Goal: Entertainment & Leisure: Browse casually

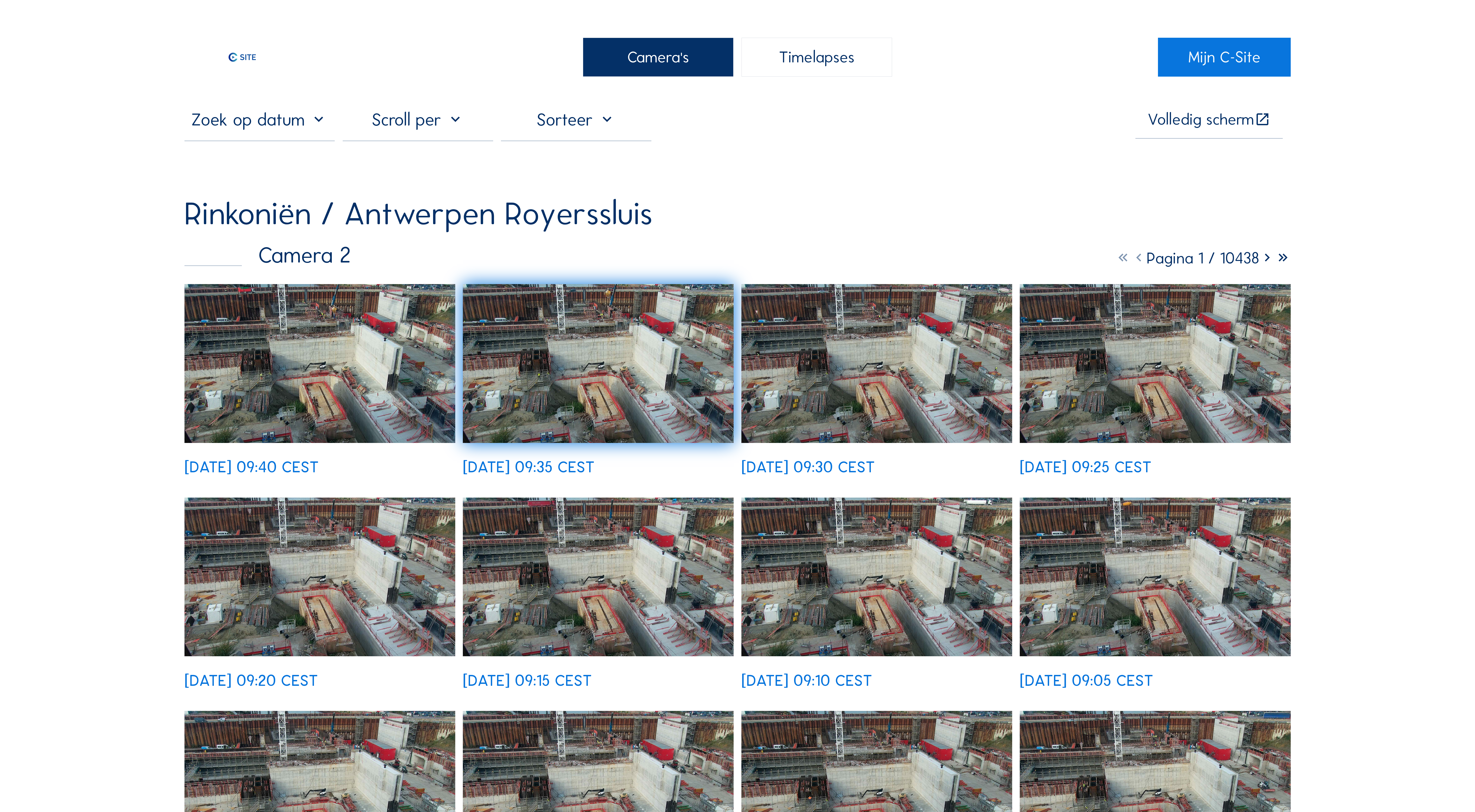
click at [311, 372] on img at bounding box center [319, 363] width 271 height 159
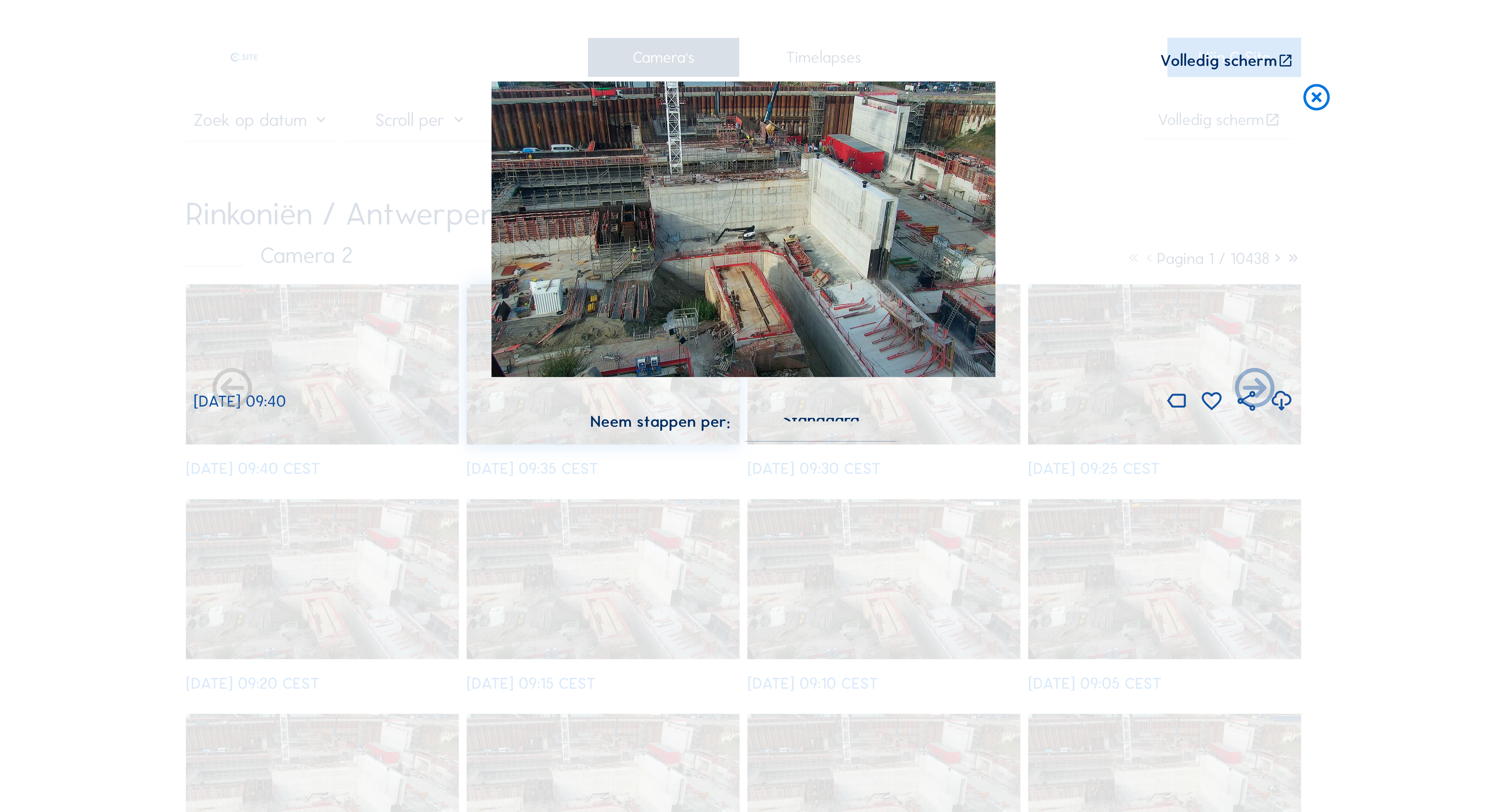
click at [828, 271] on img at bounding box center [743, 230] width 504 height 296
click at [1282, 60] on icon at bounding box center [1285, 61] width 16 height 16
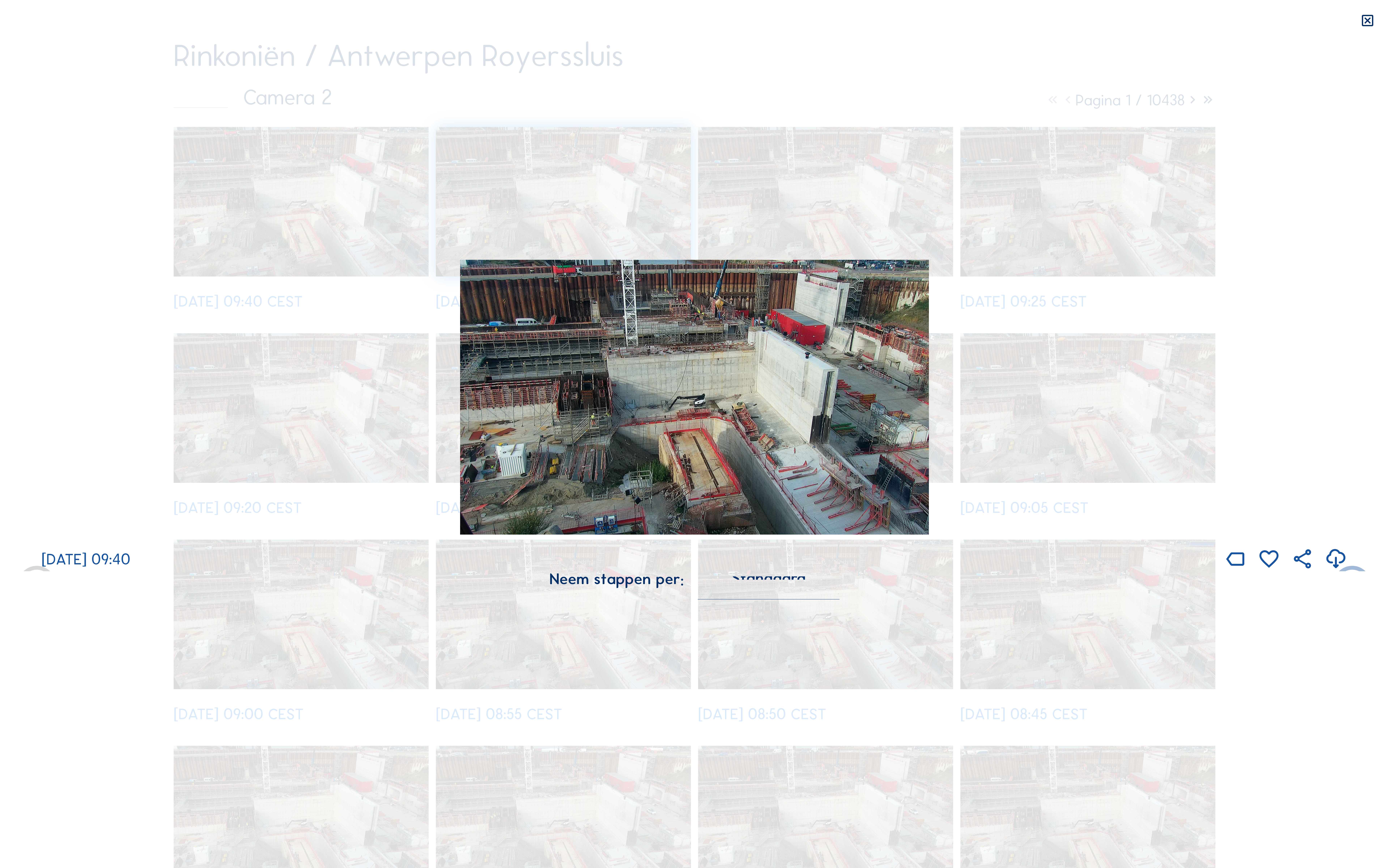
click at [769, 359] on img at bounding box center [694, 397] width 469 height 275
click at [801, 375] on img at bounding box center [694, 397] width 469 height 275
click at [821, 409] on img at bounding box center [694, 397] width 469 height 275
click at [1365, 23] on icon at bounding box center [1367, 20] width 15 height 16
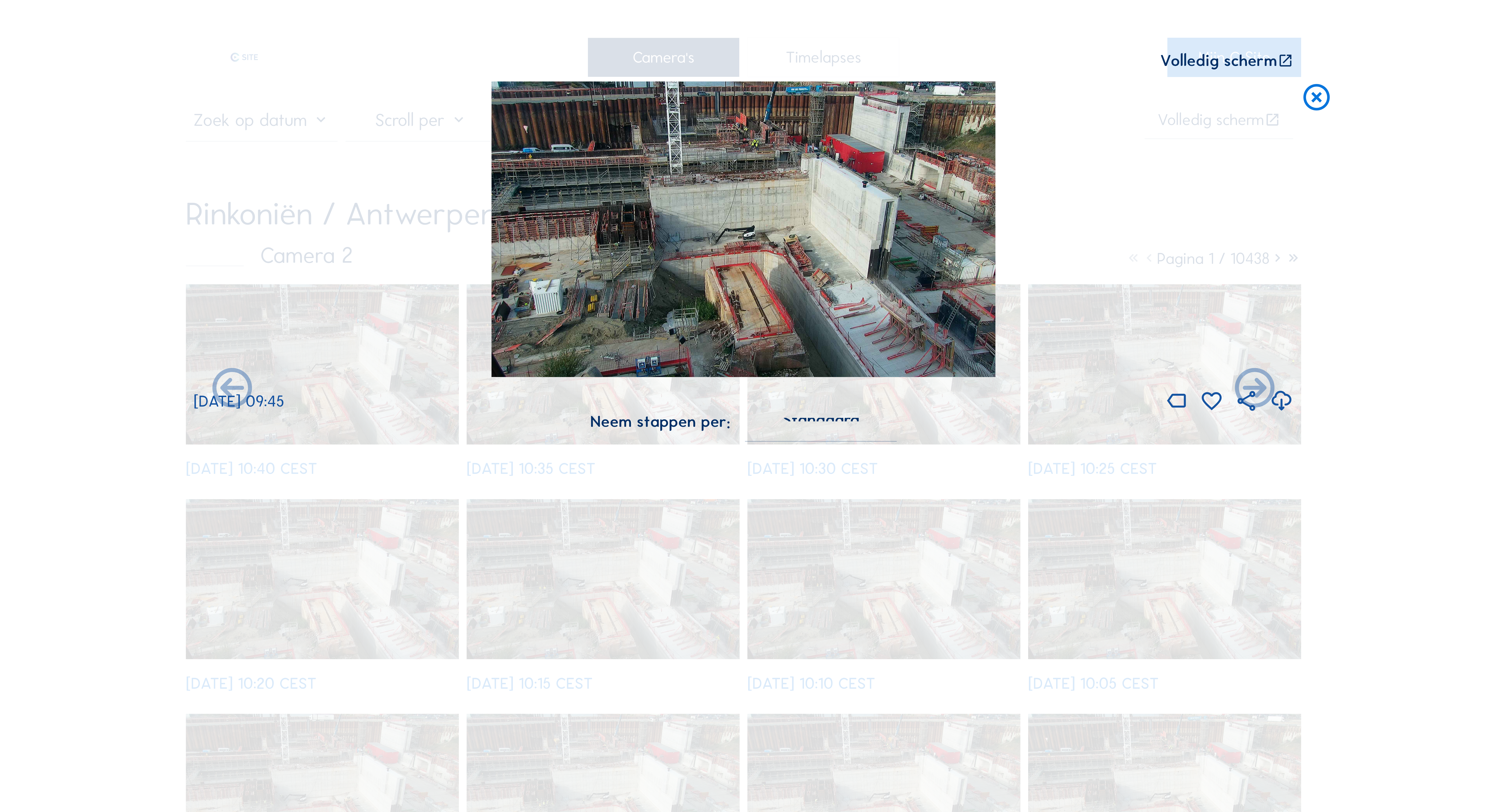
click at [1289, 64] on icon at bounding box center [1285, 61] width 16 height 16
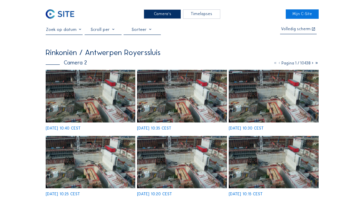
click at [108, 97] on img at bounding box center [91, 96] width 90 height 53
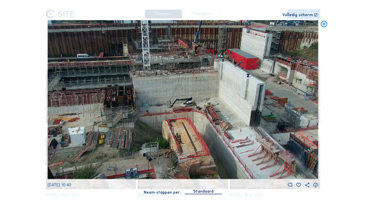
click at [316, 15] on icon at bounding box center [317, 15] width 4 height 4
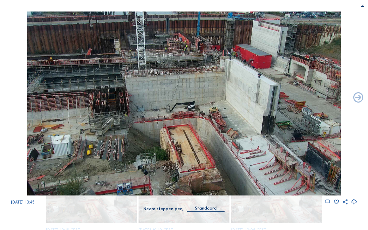
click at [363, 5] on icon at bounding box center [362, 5] width 4 height 4
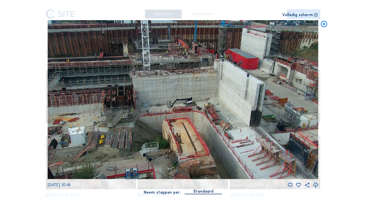
click at [326, 24] on icon at bounding box center [324, 24] width 8 height 8
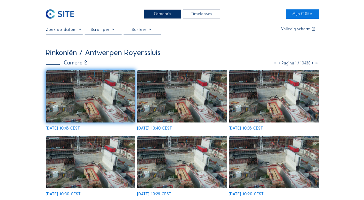
click at [162, 14] on div "Camera's" at bounding box center [162, 14] width 37 height 10
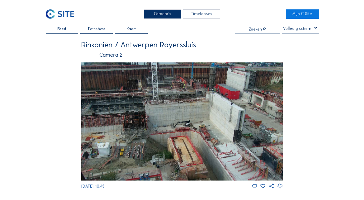
drag, startPoint x: 163, startPoint y: 15, endPoint x: 140, endPoint y: 73, distance: 62.5
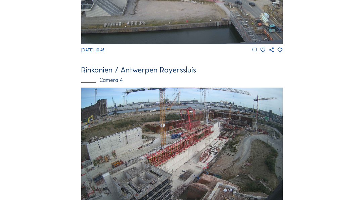
scroll to position [619, 0]
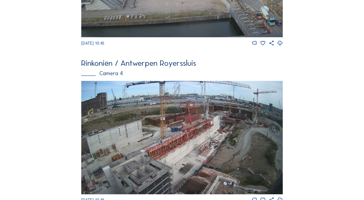
click at [185, 130] on img at bounding box center [181, 137] width 201 height 113
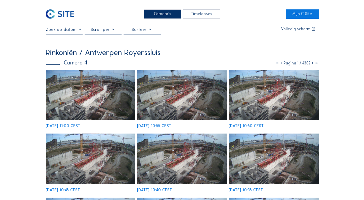
click at [101, 105] on img at bounding box center [91, 95] width 90 height 50
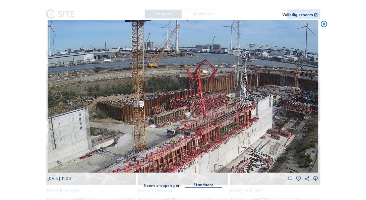
drag, startPoint x: 186, startPoint y: 81, endPoint x: 198, endPoint y: 136, distance: 56.2
click at [198, 136] on img at bounding box center [183, 96] width 271 height 153
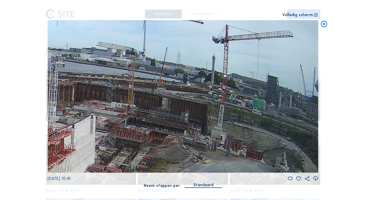
drag, startPoint x: 237, startPoint y: 70, endPoint x: 23, endPoint y: 92, distance: 214.4
click at [23, 92] on div "Scroll om door de tijd te reizen | Druk op de 'Alt'-knop + scroll om te Zoomen …" at bounding box center [183, 100] width 366 height 200
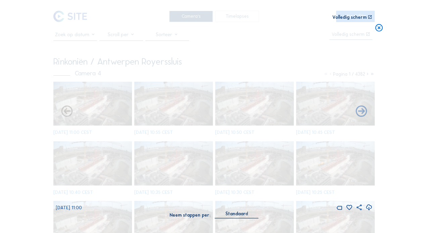
drag, startPoint x: 232, startPoint y: 109, endPoint x: 206, endPoint y: 103, distance: 26.6
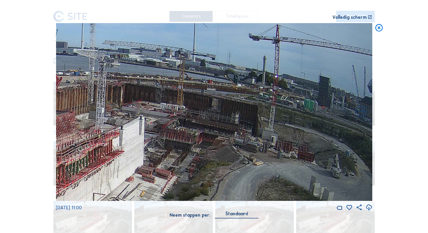
click at [380, 29] on icon at bounding box center [378, 27] width 9 height 9
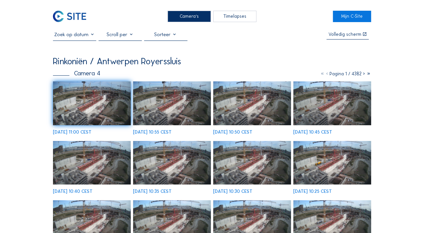
click at [105, 93] on img at bounding box center [92, 104] width 78 height 44
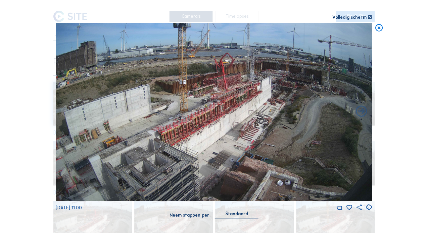
click at [380, 28] on icon at bounding box center [378, 27] width 9 height 9
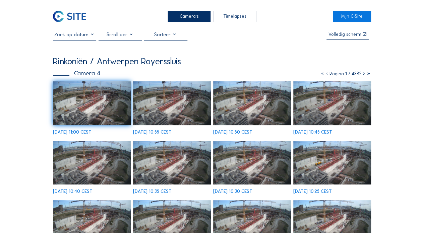
click at [188, 16] on div "Camera's" at bounding box center [189, 16] width 43 height 11
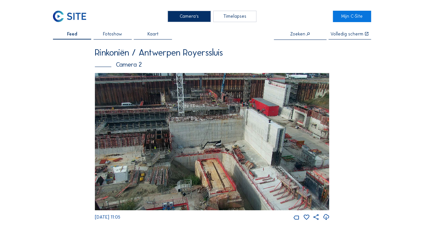
click at [225, 122] on img at bounding box center [212, 142] width 235 height 138
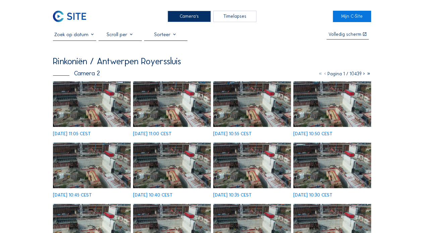
click at [88, 109] on img at bounding box center [92, 105] width 78 height 46
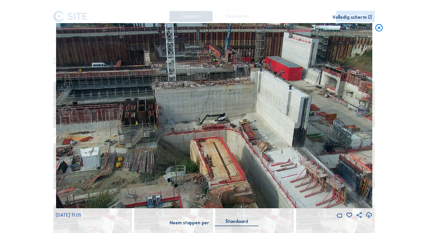
click at [369, 18] on icon at bounding box center [369, 17] width 5 height 5
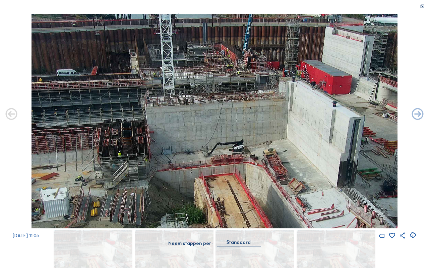
drag, startPoint x: 217, startPoint y: 97, endPoint x: 232, endPoint y: 144, distance: 50.0
click at [232, 144] on img at bounding box center [215, 121] width 366 height 215
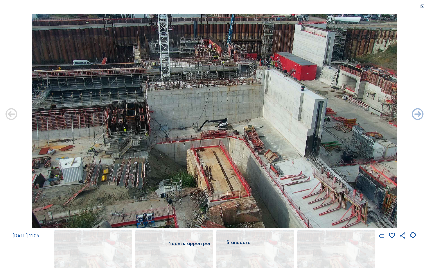
click at [424, 6] on icon at bounding box center [422, 6] width 5 height 5
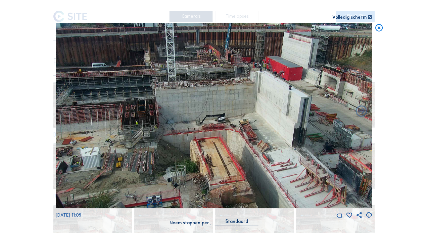
click at [380, 28] on icon at bounding box center [378, 27] width 9 height 9
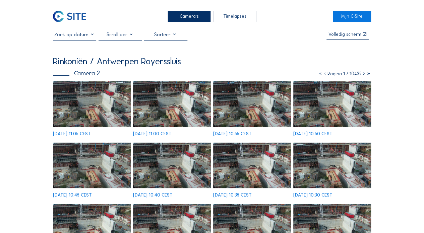
click at [194, 15] on div "Camera's" at bounding box center [189, 16] width 43 height 11
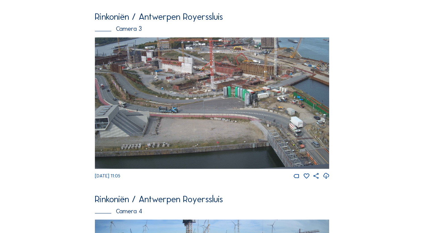
scroll to position [587, 0]
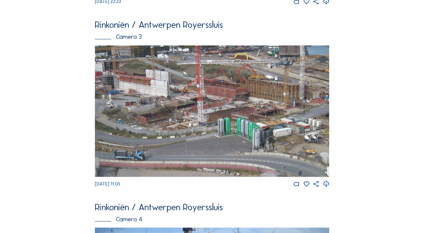
drag, startPoint x: 222, startPoint y: 95, endPoint x: 230, endPoint y: 124, distance: 30.2
click at [229, 125] on img at bounding box center [212, 111] width 235 height 132
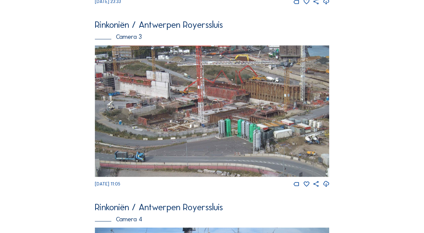
click at [290, 89] on img at bounding box center [212, 111] width 235 height 132
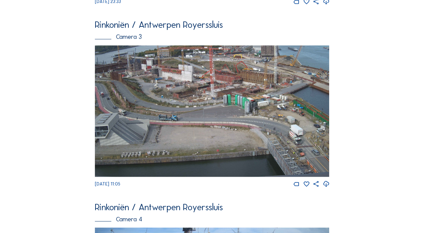
click at [277, 96] on img at bounding box center [212, 111] width 235 height 132
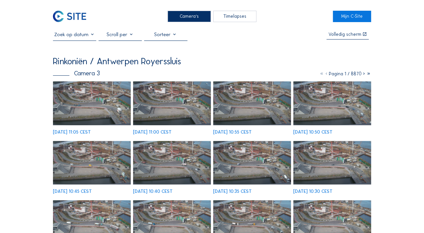
click at [97, 107] on img at bounding box center [92, 104] width 78 height 44
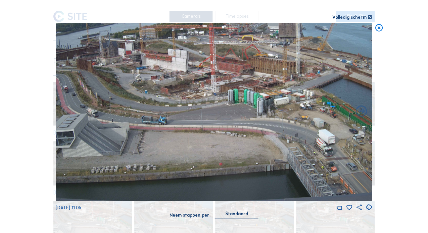
click at [370, 18] on icon at bounding box center [369, 17] width 5 height 5
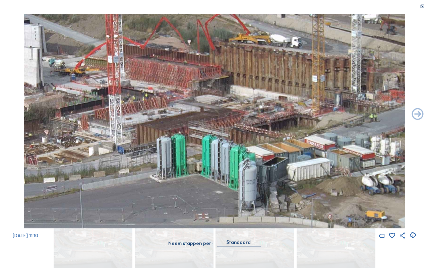
drag, startPoint x: 311, startPoint y: 94, endPoint x: 401, endPoint y: 142, distance: 102.3
click at [401, 142] on img at bounding box center [215, 121] width 382 height 215
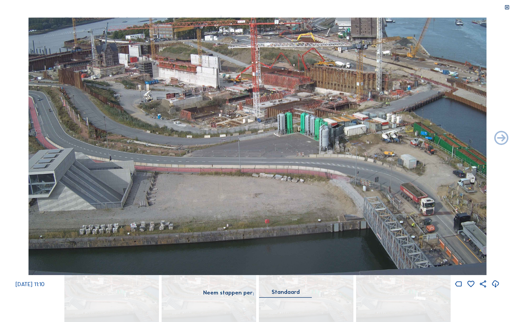
drag, startPoint x: 196, startPoint y: 126, endPoint x: 184, endPoint y: 127, distance: 12.5
drag, startPoint x: 184, startPoint y: 127, endPoint x: 64, endPoint y: 290, distance: 202.3
click at [64, 290] on div "Neem stappen per: Standaard" at bounding box center [257, 297] width 515 height 16
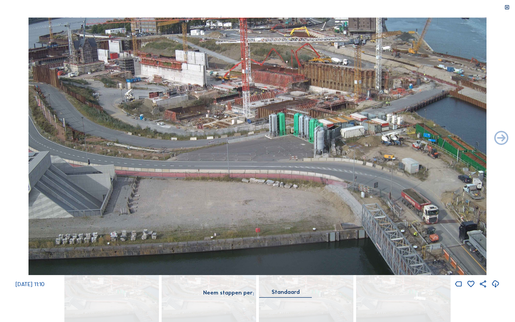
click at [506, 8] on icon at bounding box center [507, 8] width 6 height 6
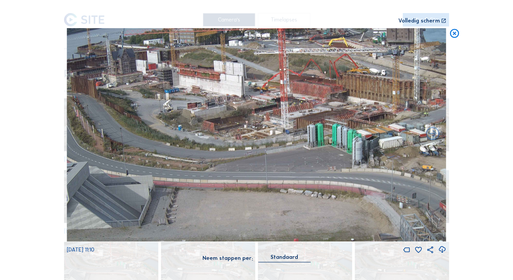
click at [454, 33] on icon at bounding box center [454, 33] width 11 height 11
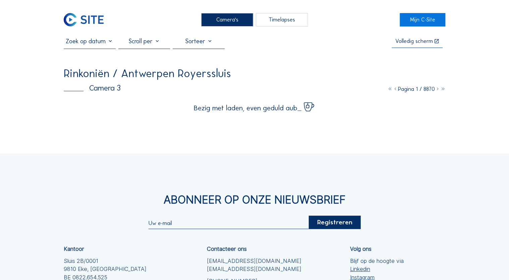
click at [232, 21] on div "Camera's" at bounding box center [227, 19] width 52 height 13
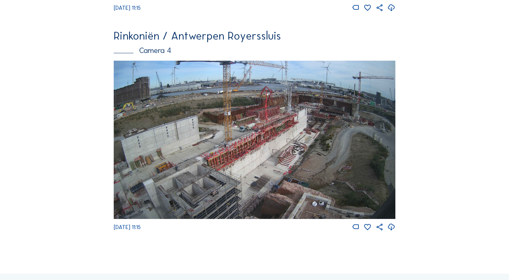
scroll to position [919, 0]
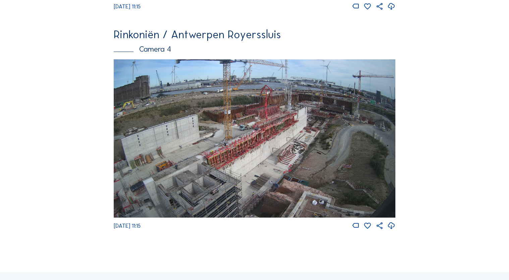
click at [328, 130] on img at bounding box center [254, 138] width 281 height 158
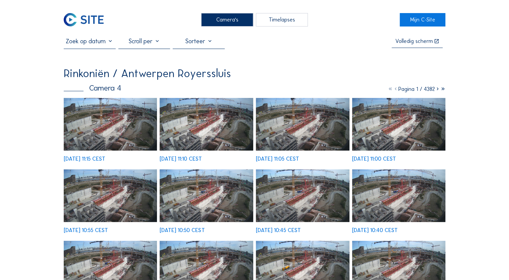
click at [116, 140] on img at bounding box center [111, 124] width 94 height 53
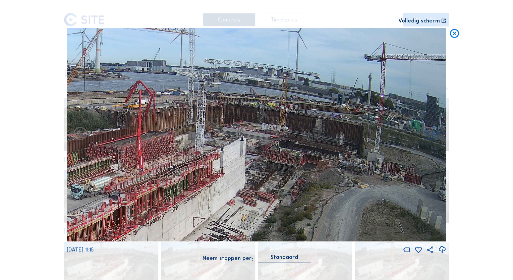
drag, startPoint x: 360, startPoint y: 93, endPoint x: 318, endPoint y: 164, distance: 83.5
click at [318, 164] on img at bounding box center [256, 134] width 379 height 213
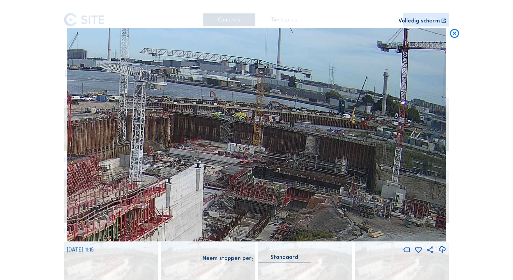
drag, startPoint x: 272, startPoint y: 131, endPoint x: 285, endPoint y: 142, distance: 17.2
click at [285, 142] on img at bounding box center [256, 134] width 379 height 213
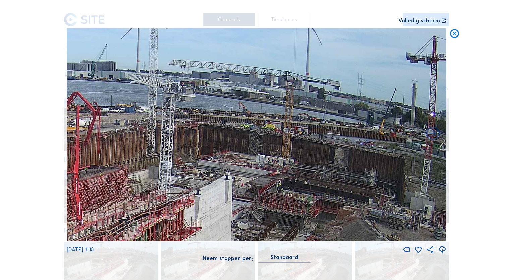
drag, startPoint x: 274, startPoint y: 136, endPoint x: 301, endPoint y: 147, distance: 28.9
click at [301, 147] on img at bounding box center [256, 134] width 379 height 213
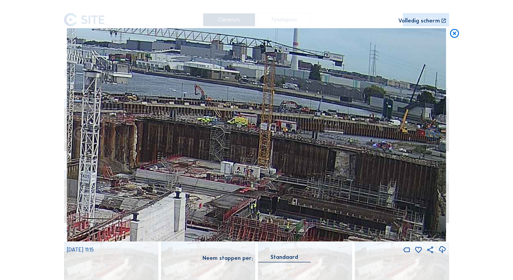
click at [456, 33] on icon at bounding box center [454, 33] width 11 height 11
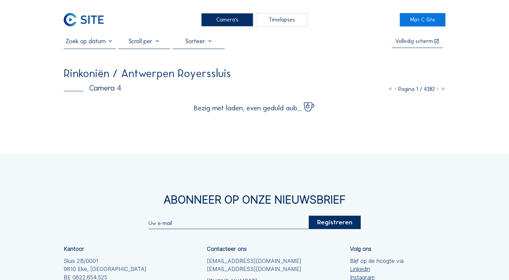
click at [231, 19] on div "Camera's" at bounding box center [227, 19] width 52 height 13
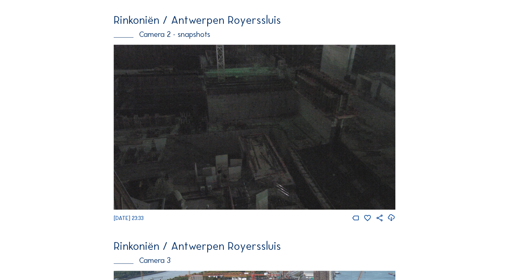
click at [259, 88] on img at bounding box center [254, 127] width 281 height 165
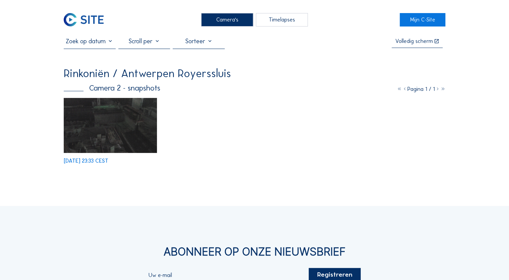
click at [226, 19] on div "Camera's" at bounding box center [227, 19] width 52 height 13
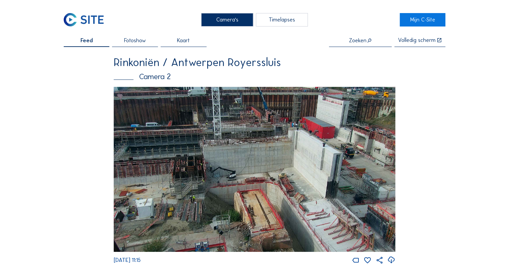
click at [227, 18] on div "Camera's" at bounding box center [227, 19] width 52 height 13
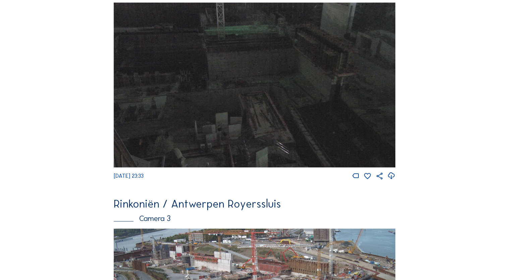
scroll to position [671, 0]
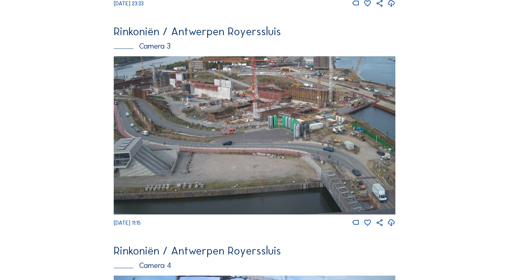
click at [293, 100] on img at bounding box center [254, 135] width 281 height 158
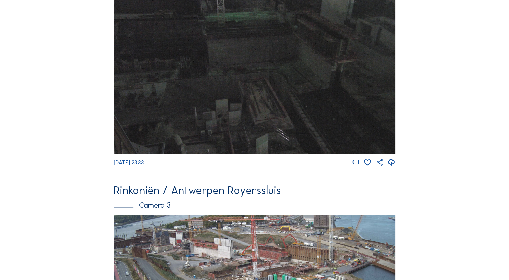
scroll to position [705, 0]
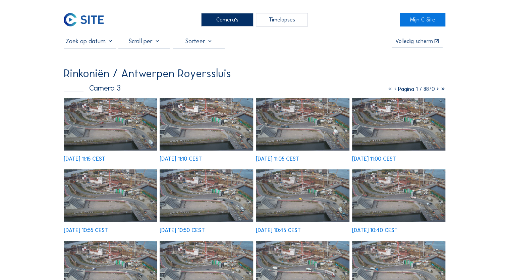
click at [125, 127] on img at bounding box center [111, 124] width 94 height 53
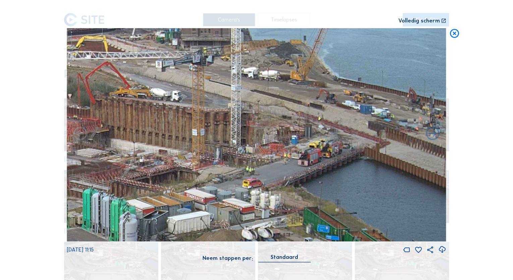
drag, startPoint x: 378, startPoint y: 107, endPoint x: 241, endPoint y: 173, distance: 151.2
click at [241, 173] on img at bounding box center [256, 134] width 379 height 213
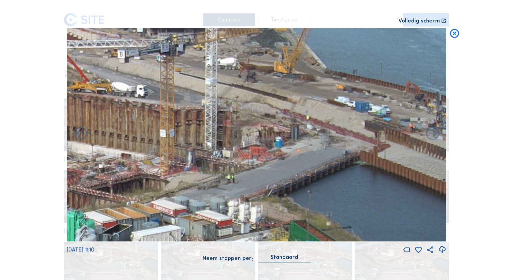
click at [279, 161] on img at bounding box center [256, 134] width 379 height 213
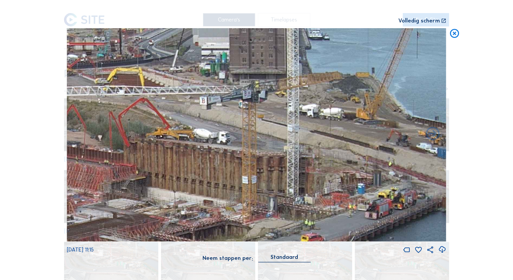
drag, startPoint x: 271, startPoint y: 117, endPoint x: 354, endPoint y: 171, distance: 98.3
click at [354, 171] on img at bounding box center [256, 134] width 379 height 213
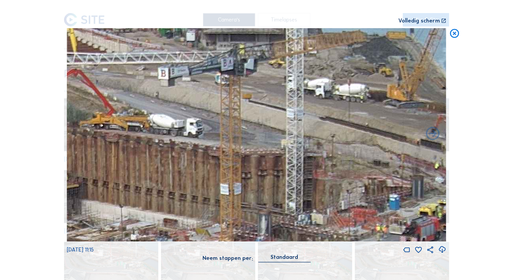
drag, startPoint x: 291, startPoint y: 95, endPoint x: 264, endPoint y: 136, distance: 48.9
click at [264, 133] on img at bounding box center [256, 134] width 379 height 213
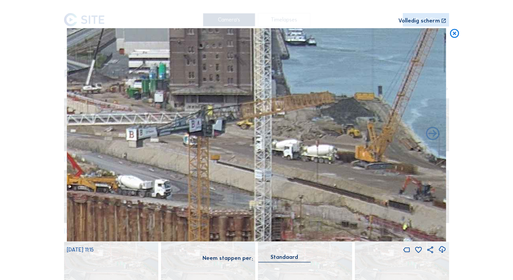
drag, startPoint x: 290, startPoint y: 120, endPoint x: 275, endPoint y: 183, distance: 64.7
click at [275, 183] on img at bounding box center [256, 134] width 379 height 213
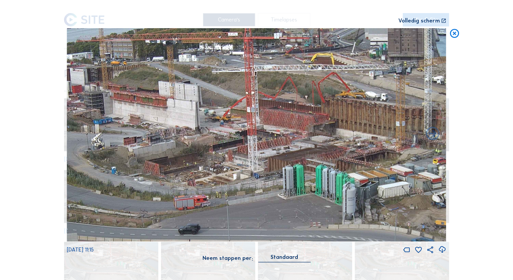
drag, startPoint x: 275, startPoint y: 97, endPoint x: 411, endPoint y: 135, distance: 141.0
click at [411, 135] on img at bounding box center [256, 134] width 379 height 213
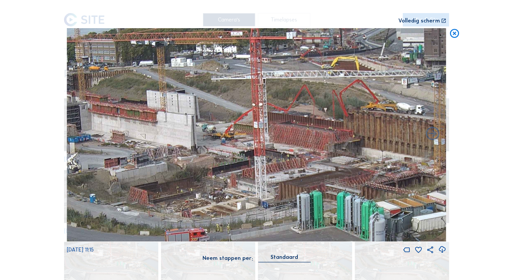
drag, startPoint x: 215, startPoint y: 38, endPoint x: 217, endPoint y: 41, distance: 4.4
click at [216, 39] on img at bounding box center [256, 134] width 379 height 213
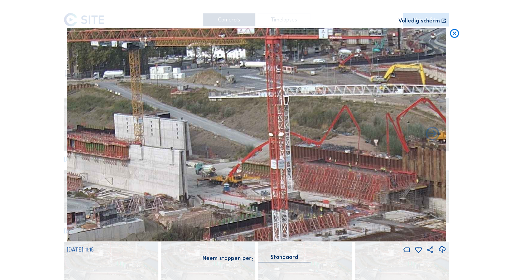
click at [225, 51] on img at bounding box center [256, 134] width 379 height 213
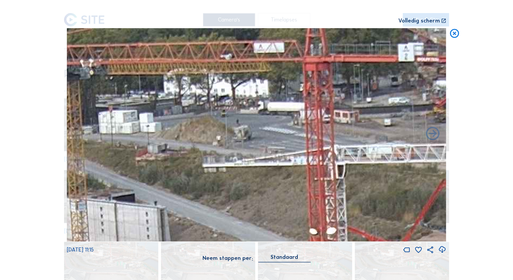
drag, startPoint x: 227, startPoint y: 53, endPoint x: 234, endPoint y: 124, distance: 71.8
click at [234, 125] on img at bounding box center [256, 134] width 379 height 213
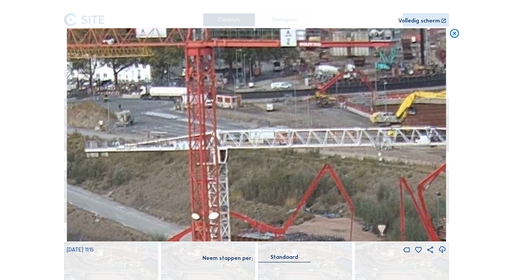
drag, startPoint x: 256, startPoint y: 91, endPoint x: 135, endPoint y: 76, distance: 121.9
click at [135, 76] on img at bounding box center [256, 134] width 379 height 213
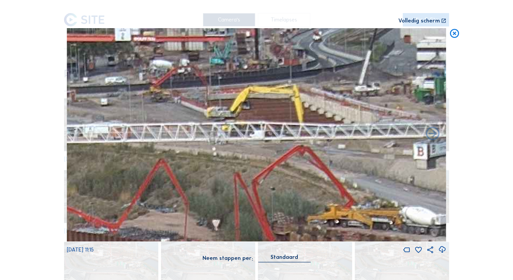
drag, startPoint x: 313, startPoint y: 79, endPoint x: 144, endPoint y: 74, distance: 169.1
click at [140, 74] on img at bounding box center [256, 134] width 379 height 213
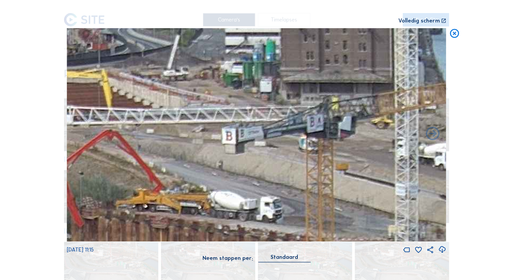
drag, startPoint x: 355, startPoint y: 88, endPoint x: 149, endPoint y: 70, distance: 206.7
click at [152, 70] on img at bounding box center [256, 134] width 379 height 213
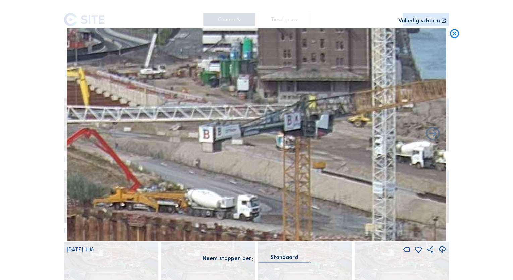
click at [359, 98] on img at bounding box center [256, 134] width 379 height 213
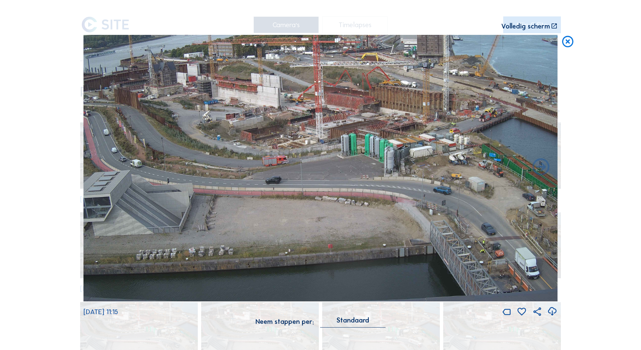
click at [414, 189] on img at bounding box center [321, 168] width 474 height 267
click at [353, 160] on img at bounding box center [321, 168] width 474 height 267
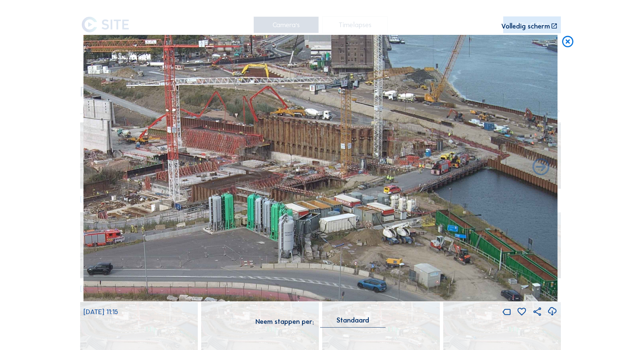
drag, startPoint x: 457, startPoint y: 120, endPoint x: 334, endPoint y: 189, distance: 140.7
click at [321, 197] on img at bounding box center [321, 168] width 474 height 267
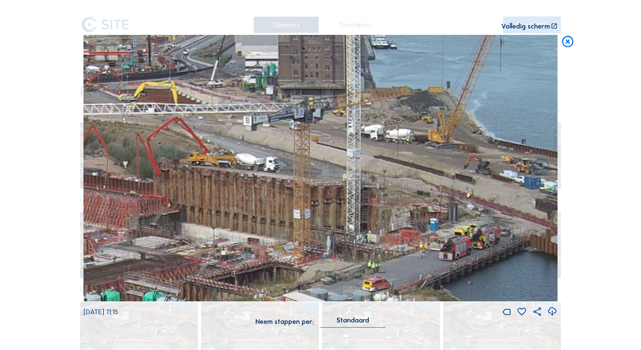
drag, startPoint x: 394, startPoint y: 100, endPoint x: 375, endPoint y: 212, distance: 114.3
click at [375, 212] on img at bounding box center [321, 168] width 474 height 267
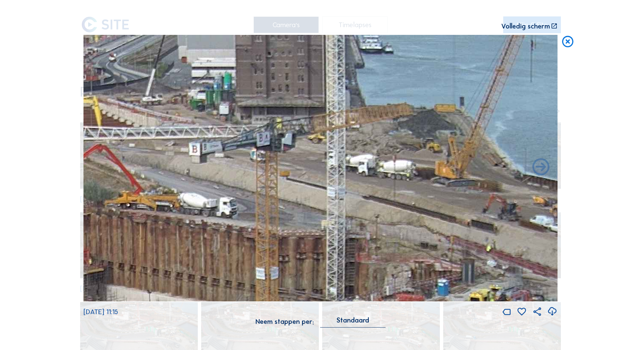
drag, startPoint x: 427, startPoint y: 197, endPoint x: 437, endPoint y: 263, distance: 66.8
click at [437, 263] on img at bounding box center [321, 168] width 474 height 267
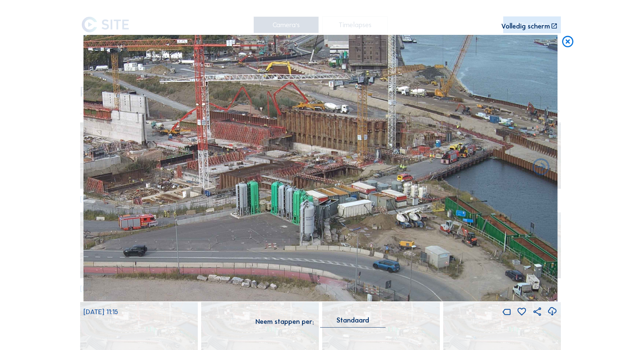
drag, startPoint x: 371, startPoint y: 133, endPoint x: 358, endPoint y: 172, distance: 41.5
click at [358, 172] on img at bounding box center [321, 168] width 474 height 267
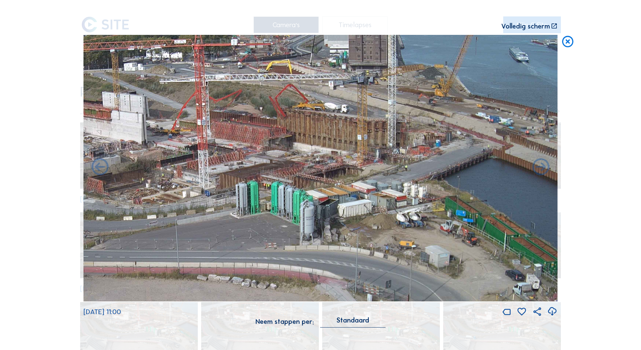
drag, startPoint x: 362, startPoint y: 131, endPoint x: 362, endPoint y: 169, distance: 37.6
click at [362, 169] on img at bounding box center [321, 168] width 474 height 267
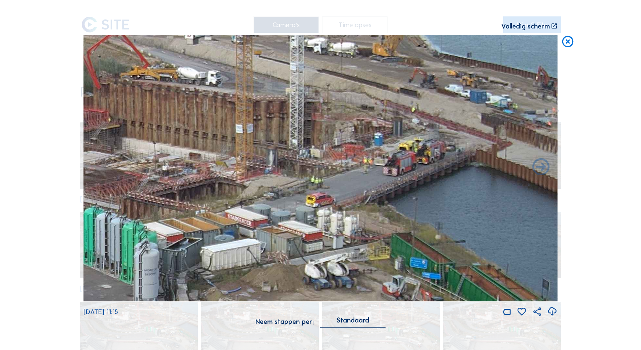
drag, startPoint x: 442, startPoint y: 159, endPoint x: 337, endPoint y: 177, distance: 107.3
click at [337, 177] on img at bounding box center [321, 168] width 474 height 267
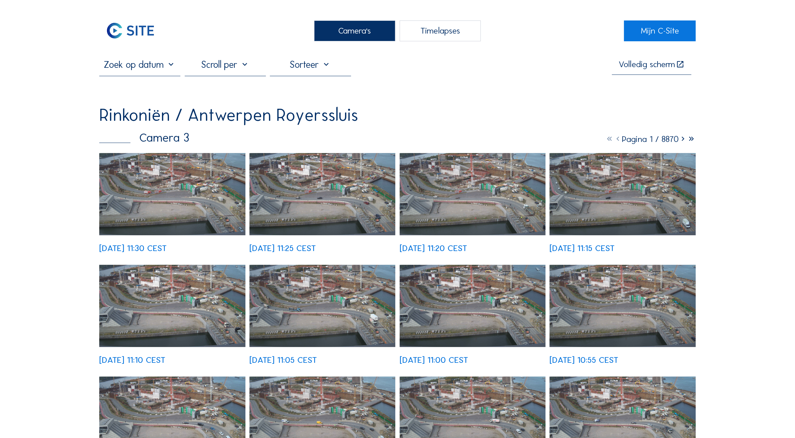
click at [185, 198] on img at bounding box center [172, 194] width 146 height 82
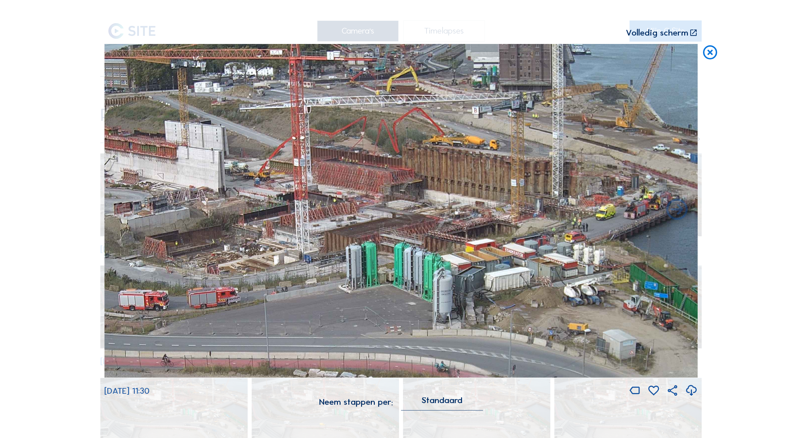
drag, startPoint x: 543, startPoint y: 124, endPoint x: 542, endPoint y: 200, distance: 75.8
click at [542, 200] on img at bounding box center [400, 211] width 593 height 334
click at [695, 32] on icon at bounding box center [693, 33] width 8 height 9
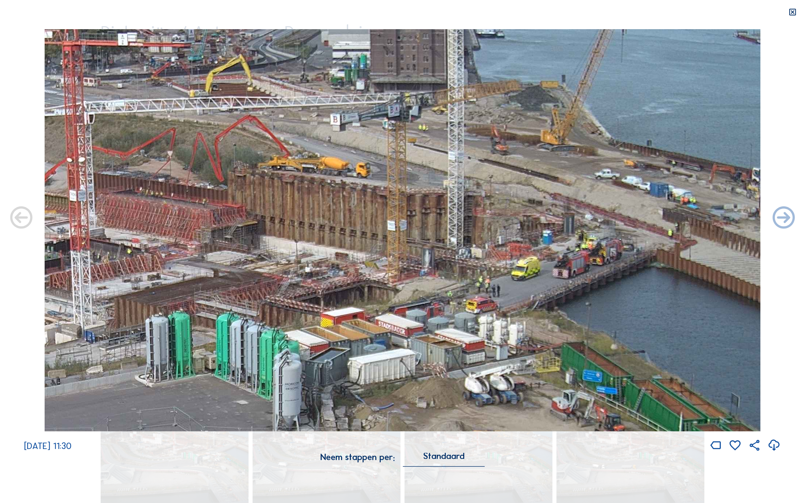
drag, startPoint x: 521, startPoint y: 152, endPoint x: 428, endPoint y: 272, distance: 151.9
click at [428, 272] on img at bounding box center [402, 230] width 715 height 402
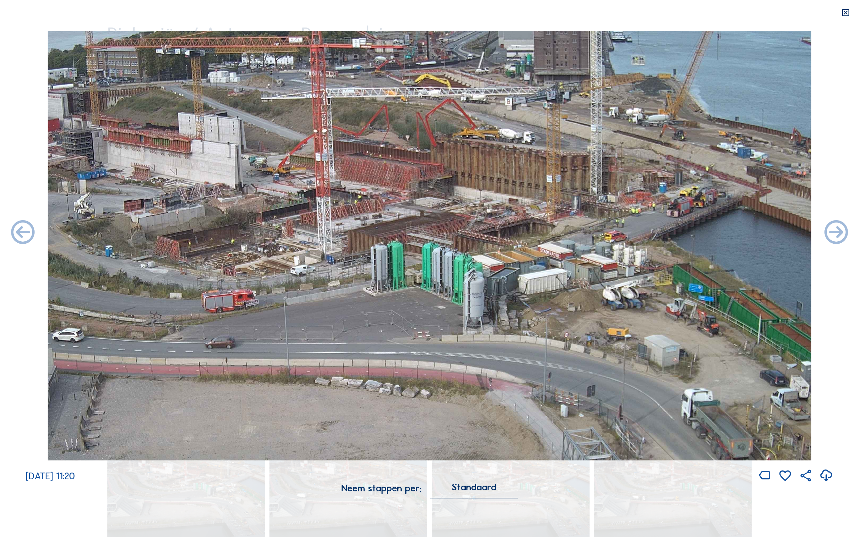
drag, startPoint x: 537, startPoint y: 183, endPoint x: 440, endPoint y: 293, distance: 146.4
click at [437, 295] on img at bounding box center [429, 245] width 763 height 429
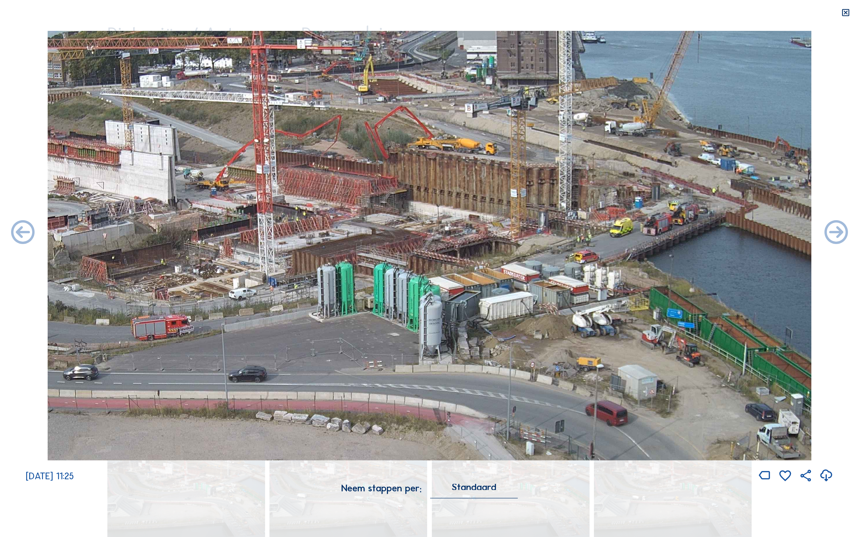
drag, startPoint x: 618, startPoint y: 136, endPoint x: 607, endPoint y: 228, distance: 93.5
click at [604, 239] on img at bounding box center [429, 245] width 763 height 429
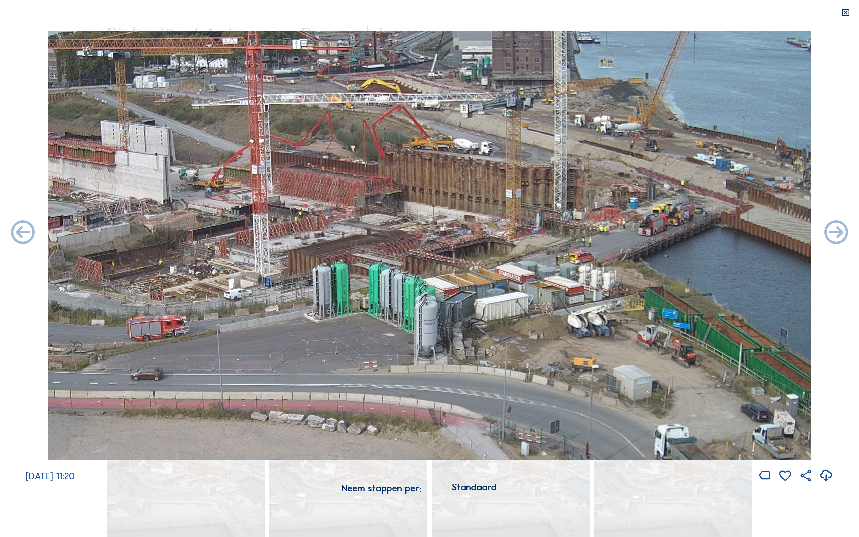
drag, startPoint x: 612, startPoint y: 163, endPoint x: 604, endPoint y: 184, distance: 22.8
click at [604, 184] on img at bounding box center [429, 245] width 763 height 429
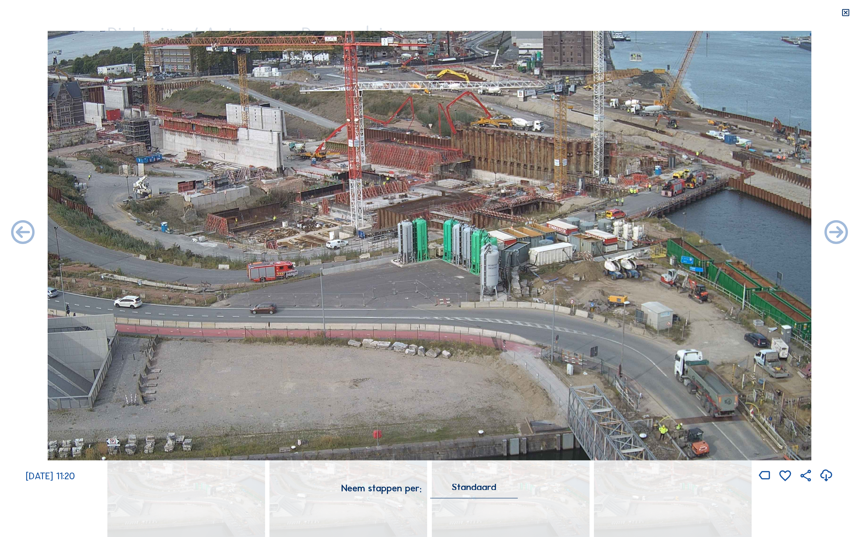
drag, startPoint x: 643, startPoint y: 117, endPoint x: 639, endPoint y: 132, distance: 15.4
click at [639, 132] on img at bounding box center [429, 245] width 763 height 429
drag, startPoint x: 621, startPoint y: 112, endPoint x: 610, endPoint y: 123, distance: 16.4
click at [610, 123] on img at bounding box center [429, 245] width 763 height 429
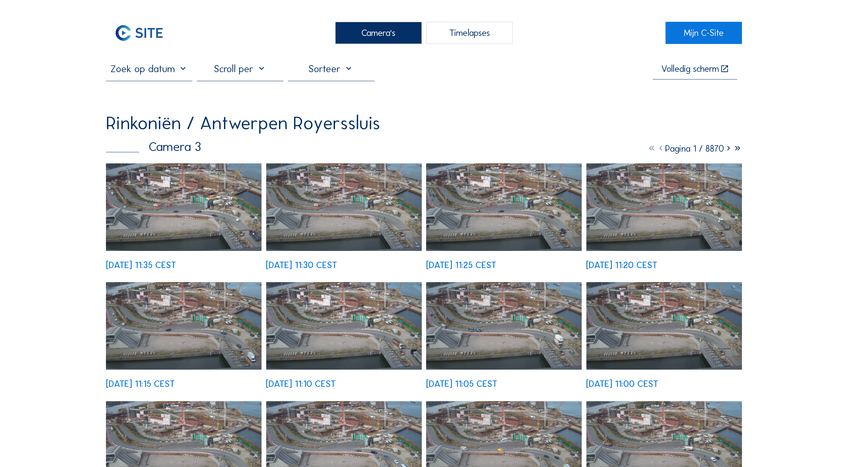
click at [181, 215] on img at bounding box center [184, 207] width 156 height 88
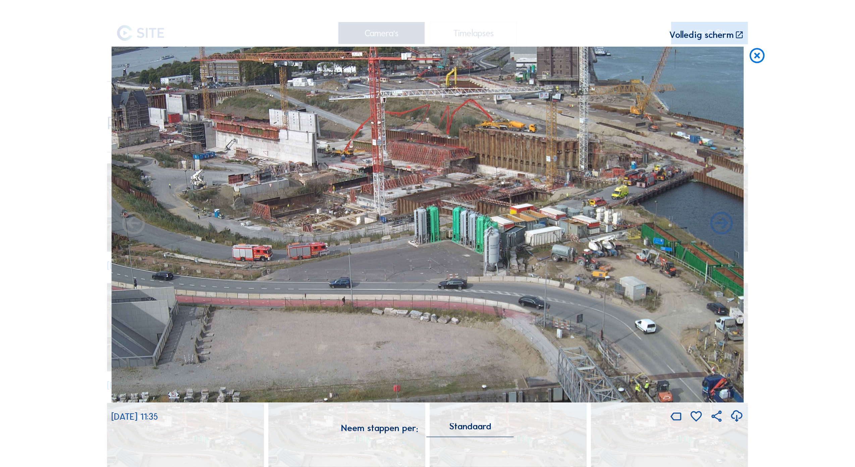
drag, startPoint x: 585, startPoint y: 116, endPoint x: 559, endPoint y: 225, distance: 111.7
click at [559, 225] on img at bounding box center [427, 225] width 632 height 356
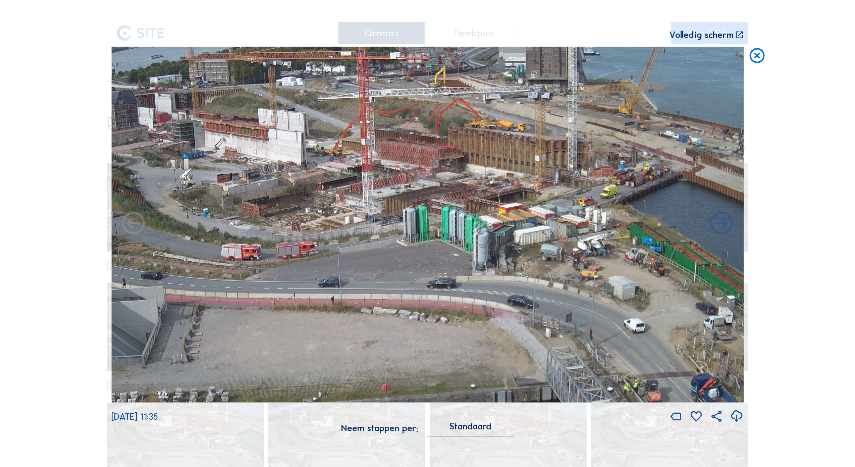
click at [741, 34] on icon at bounding box center [739, 34] width 9 height 9
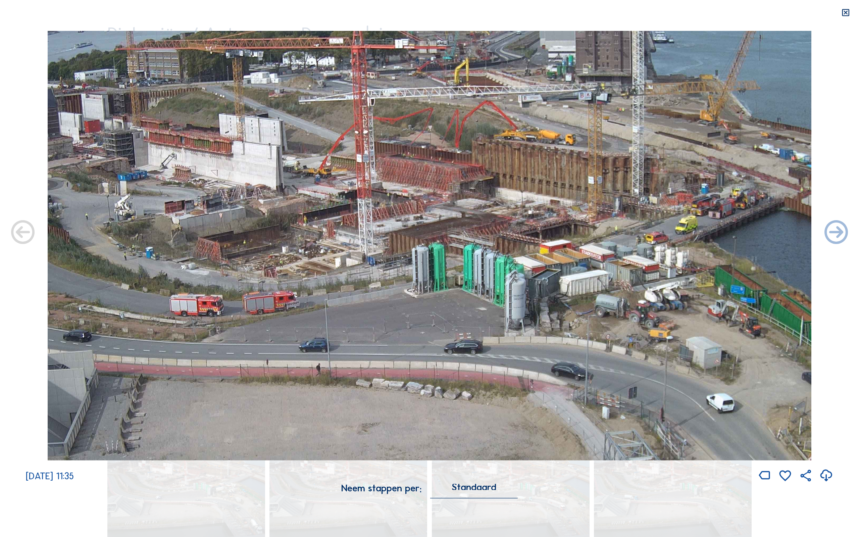
drag, startPoint x: 629, startPoint y: 120, endPoint x: 622, endPoint y: 241, distance: 121.3
click at [622, 241] on img at bounding box center [429, 245] width 763 height 429
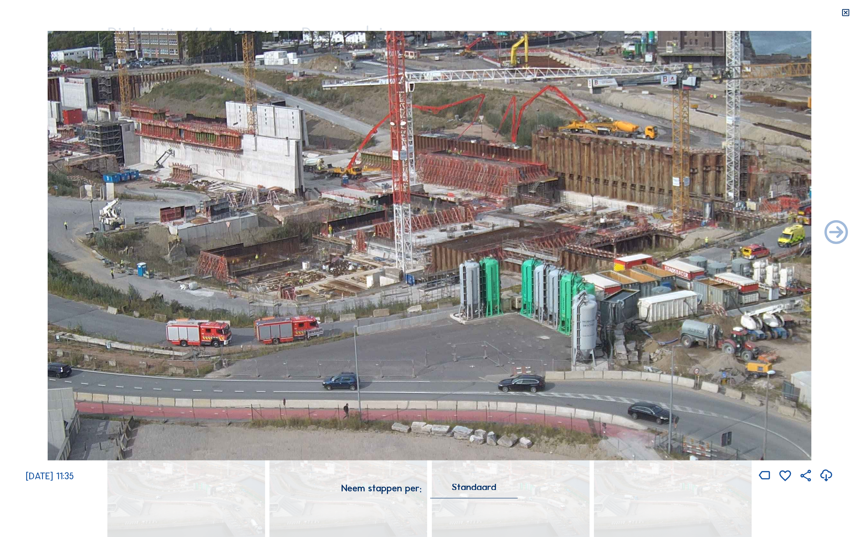
drag, startPoint x: 305, startPoint y: 201, endPoint x: 416, endPoint y: 199, distance: 111.0
click at [416, 199] on img at bounding box center [429, 245] width 763 height 429
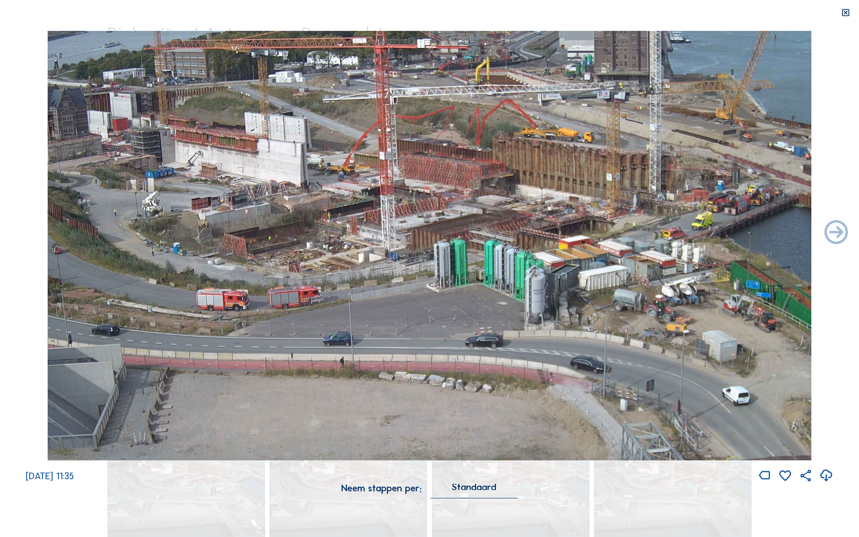
drag, startPoint x: 597, startPoint y: 160, endPoint x: 548, endPoint y: 191, distance: 58.1
click at [548, 191] on img at bounding box center [429, 245] width 763 height 429
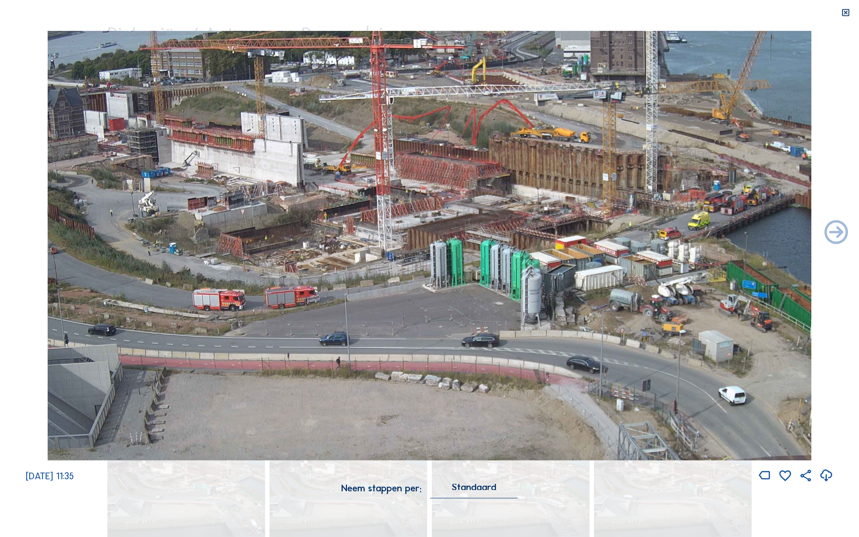
click at [847, 13] on icon at bounding box center [845, 12] width 9 height 9
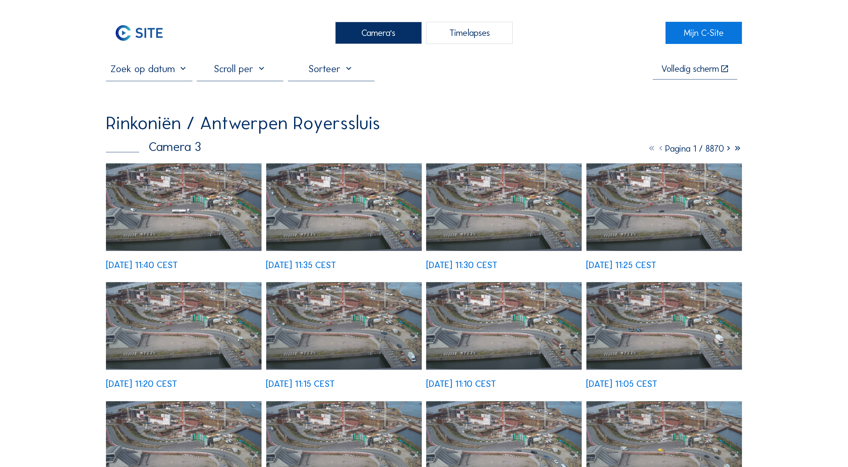
click at [199, 212] on img at bounding box center [184, 207] width 156 height 88
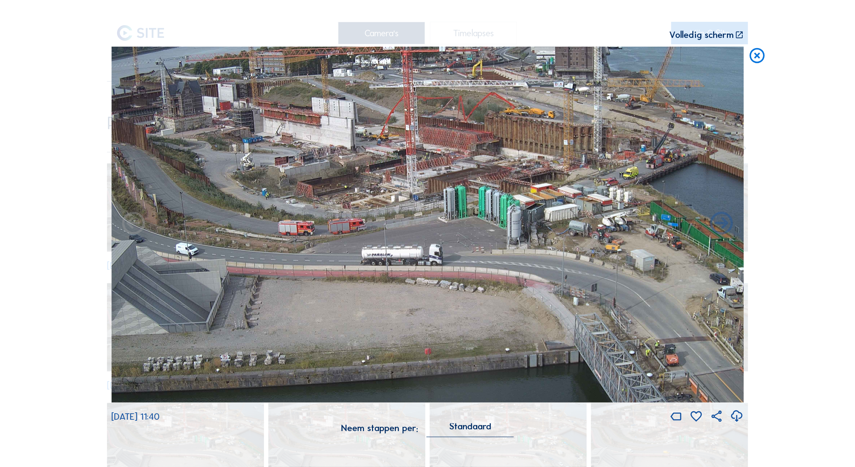
click at [743, 36] on icon at bounding box center [739, 34] width 9 height 9
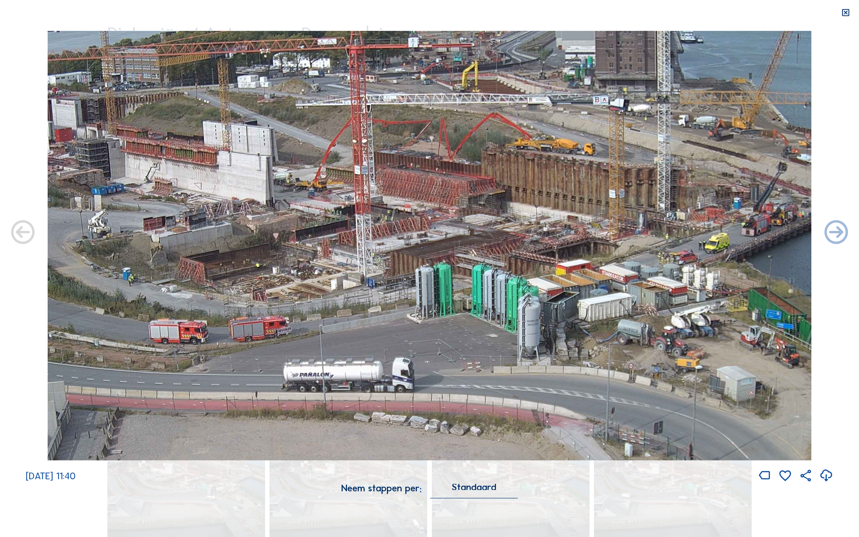
drag, startPoint x: 529, startPoint y: 130, endPoint x: 512, endPoint y: 207, distance: 78.0
click at [510, 207] on img at bounding box center [429, 245] width 763 height 429
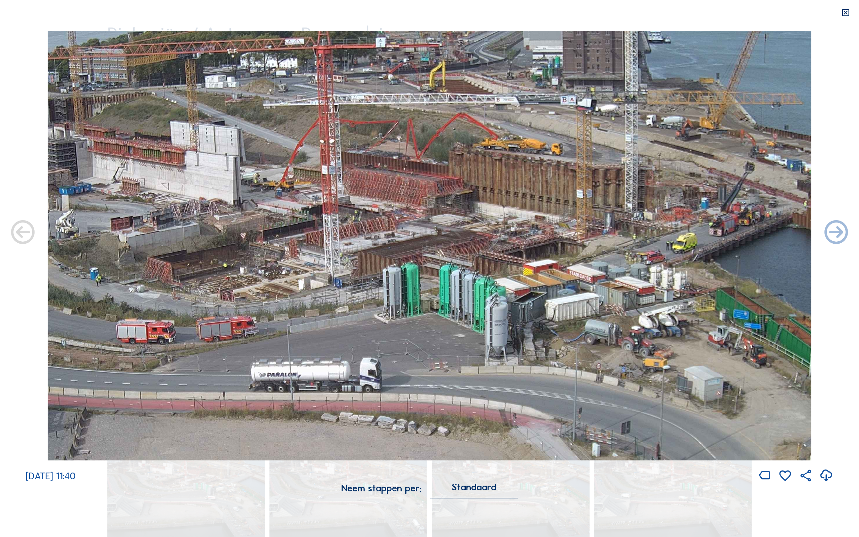
drag, startPoint x: 614, startPoint y: 200, endPoint x: 580, endPoint y: 215, distance: 37.1
click at [580, 215] on img at bounding box center [429, 245] width 763 height 429
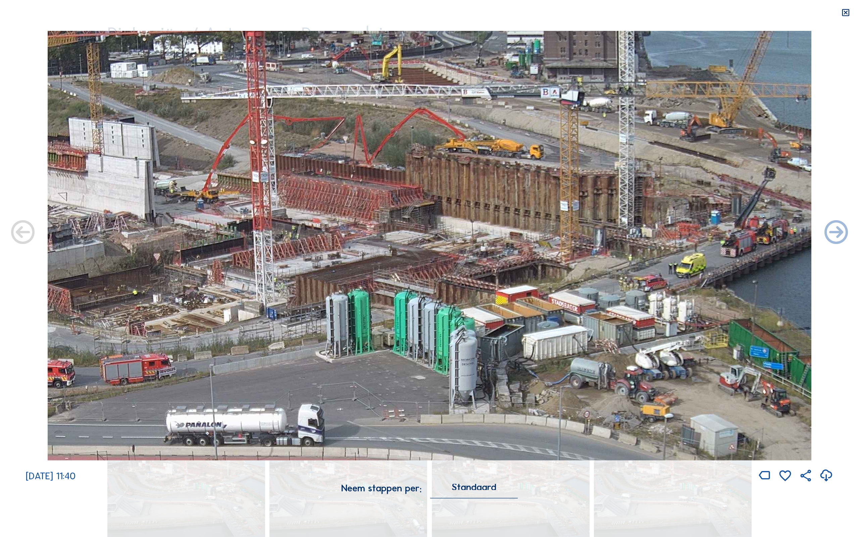
click at [639, 135] on img at bounding box center [429, 245] width 763 height 429
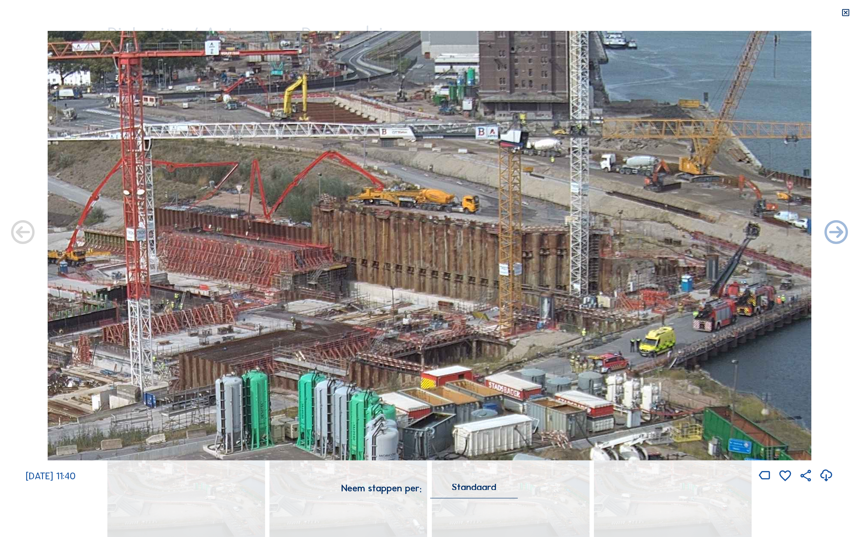
drag, startPoint x: 638, startPoint y: 118, endPoint x: 593, endPoint y: 198, distance: 91.2
click at [593, 198] on img at bounding box center [429, 245] width 763 height 429
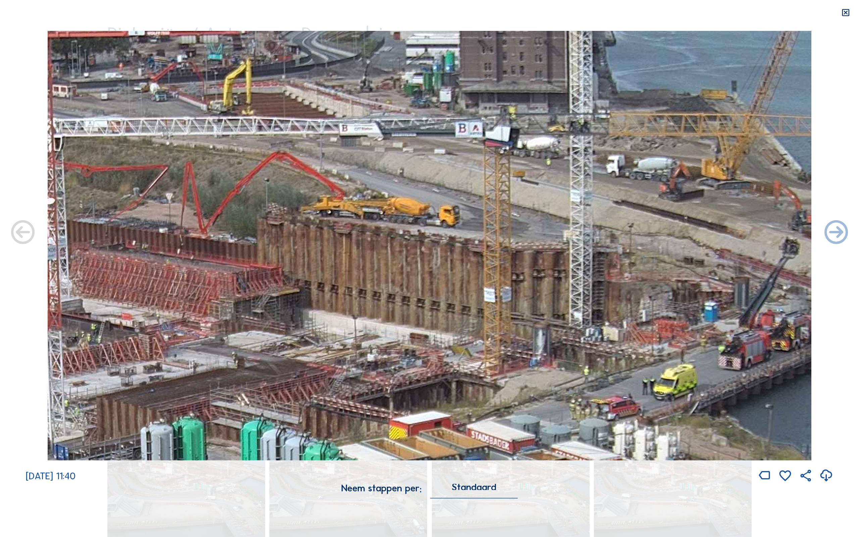
click at [572, 146] on img at bounding box center [429, 245] width 763 height 429
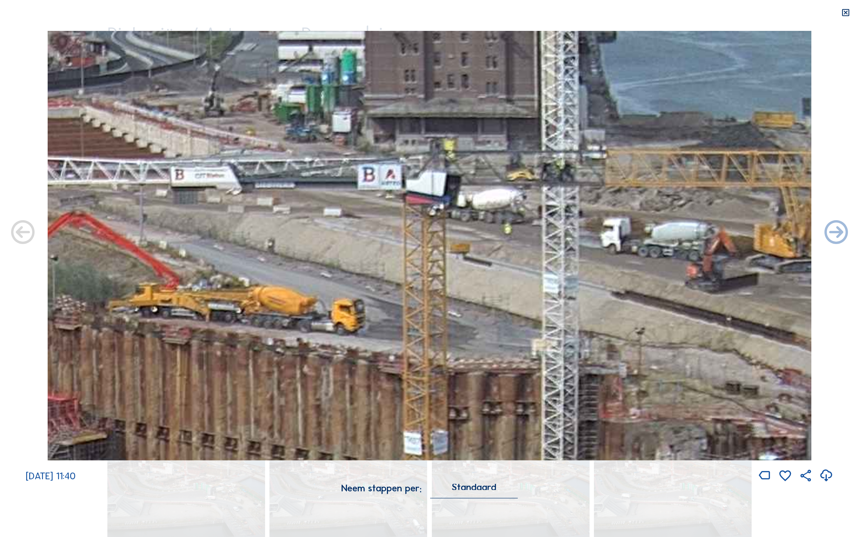
drag, startPoint x: 585, startPoint y: 140, endPoint x: 557, endPoint y: 202, distance: 68.3
click at [558, 203] on img at bounding box center [429, 245] width 763 height 429
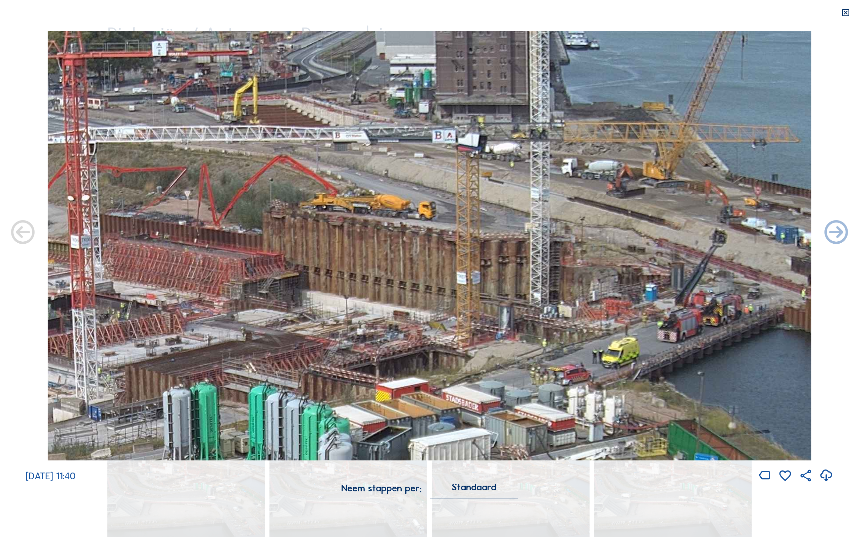
drag, startPoint x: 545, startPoint y: 202, endPoint x: 526, endPoint y: 240, distance: 43.4
click at [527, 248] on img at bounding box center [429, 245] width 763 height 429
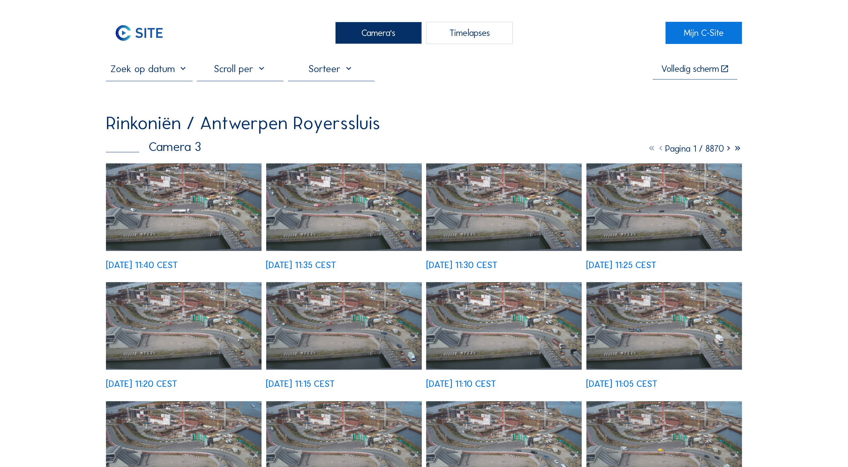
click at [203, 208] on img at bounding box center [184, 207] width 156 height 88
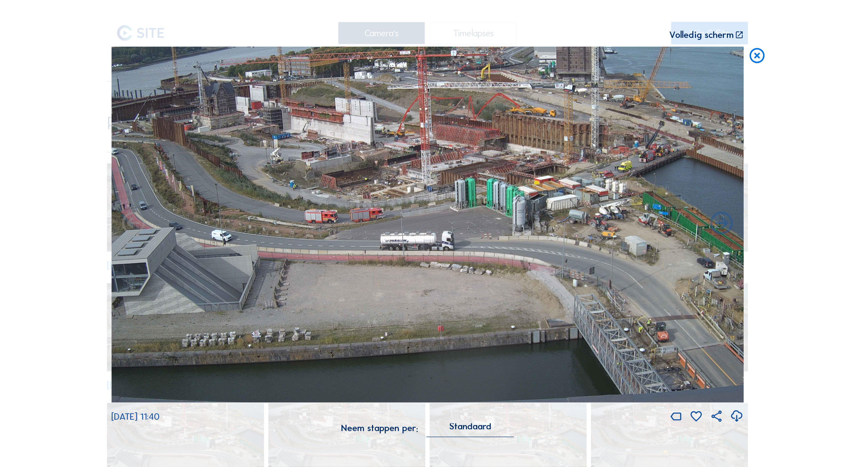
click at [739, 34] on icon at bounding box center [739, 34] width 9 height 9
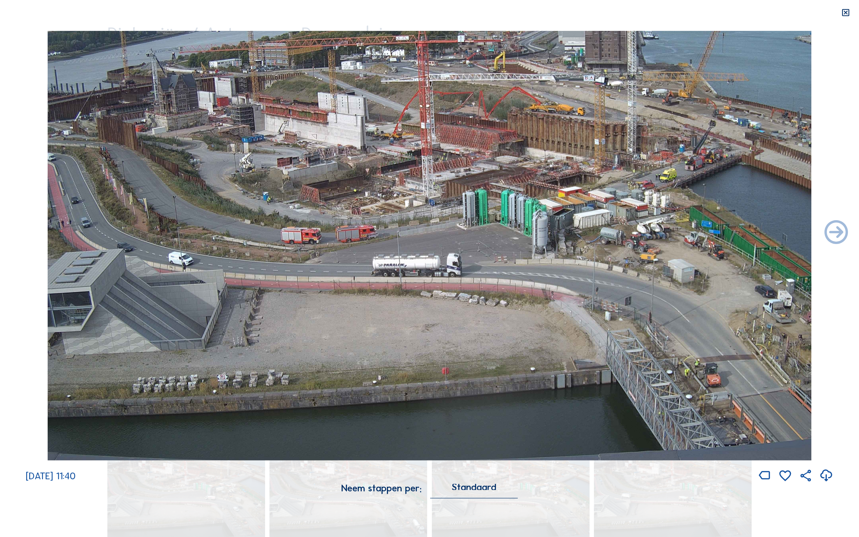
click at [848, 12] on icon at bounding box center [845, 12] width 9 height 9
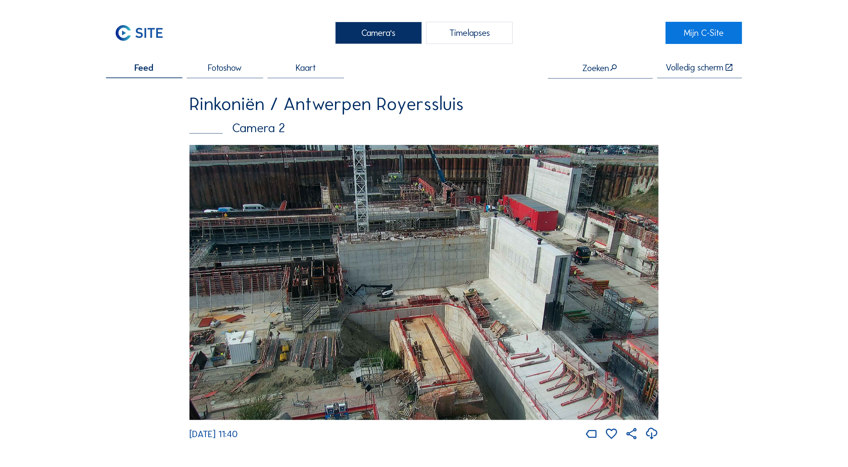
click at [404, 218] on img at bounding box center [424, 282] width 469 height 275
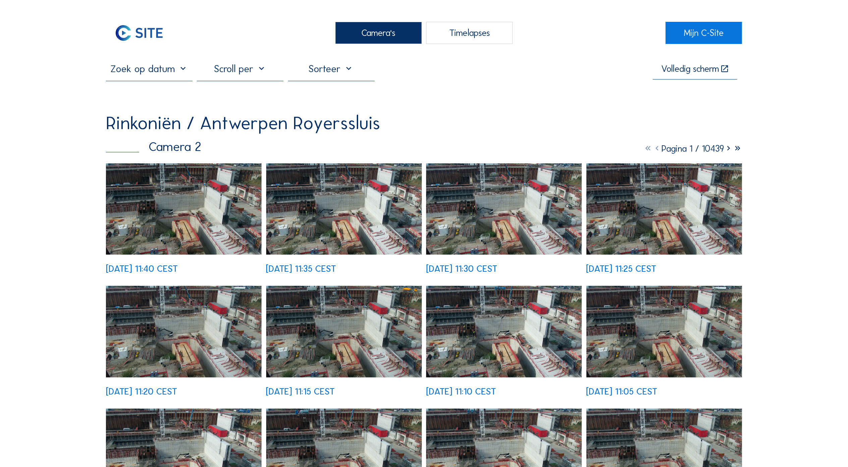
click at [727, 69] on icon at bounding box center [724, 68] width 9 height 9
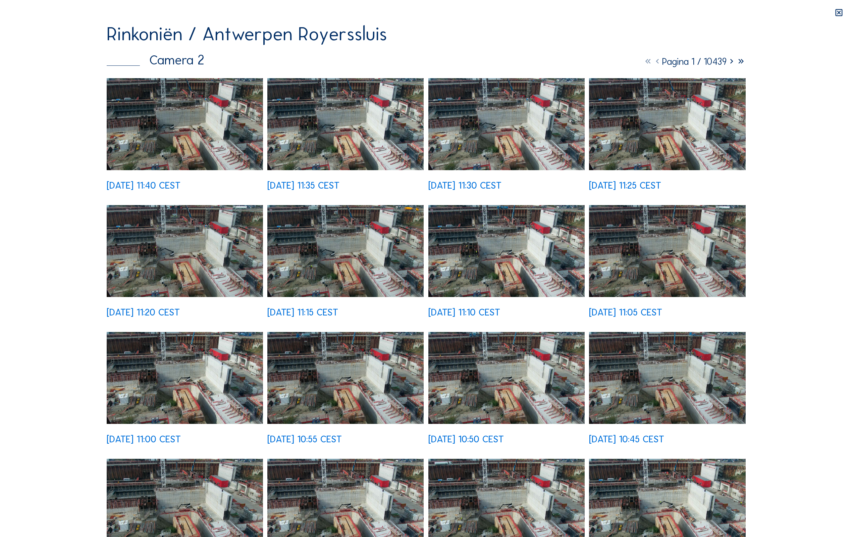
click at [211, 119] on img at bounding box center [185, 124] width 156 height 92
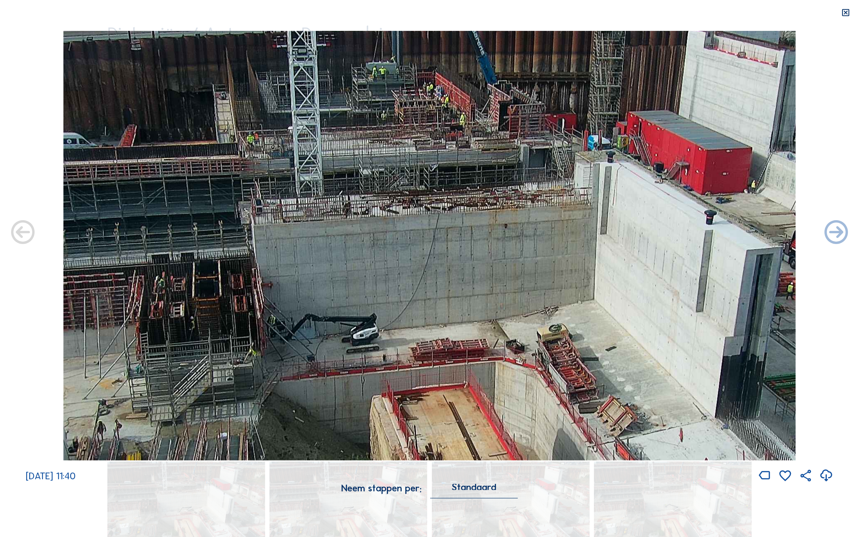
click at [382, 99] on img at bounding box center [429, 245] width 732 height 429
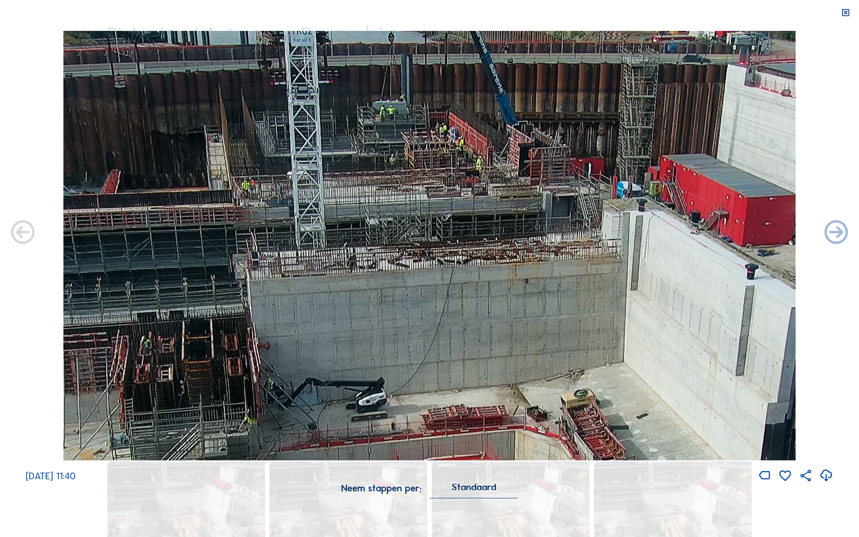
drag, startPoint x: 390, startPoint y: 98, endPoint x: 414, endPoint y: 262, distance: 165.3
click at [413, 264] on img at bounding box center [429, 245] width 732 height 429
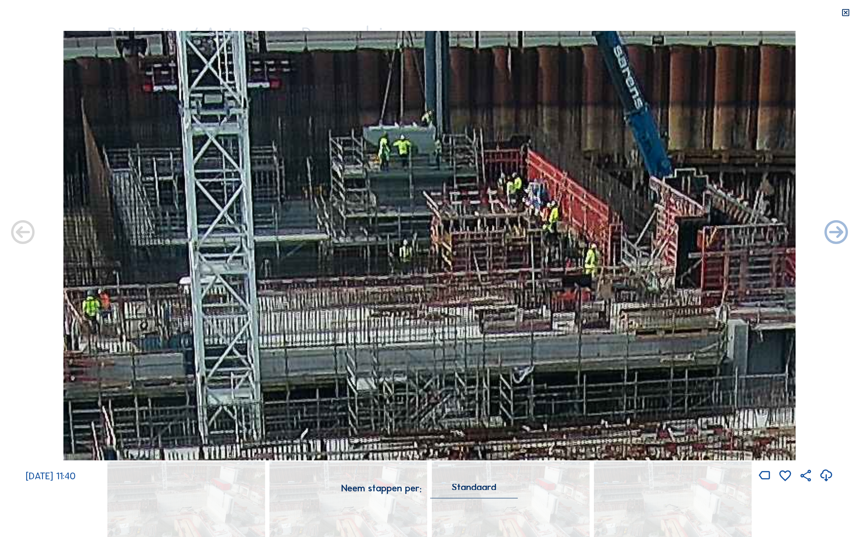
drag, startPoint x: 411, startPoint y: 106, endPoint x: 404, endPoint y: 160, distance: 54.1
click at [404, 160] on img at bounding box center [429, 245] width 732 height 429
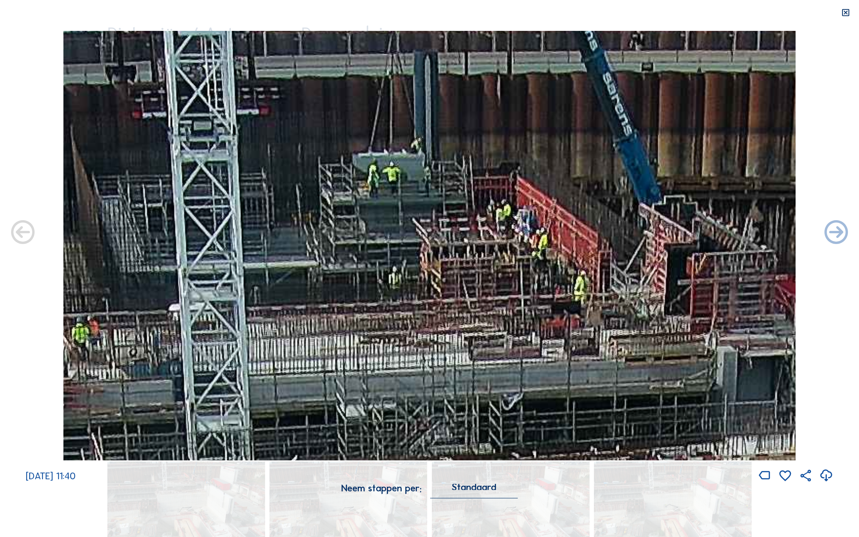
drag, startPoint x: 423, startPoint y: 143, endPoint x: 412, endPoint y: 176, distance: 35.2
click at [412, 176] on img at bounding box center [429, 245] width 732 height 429
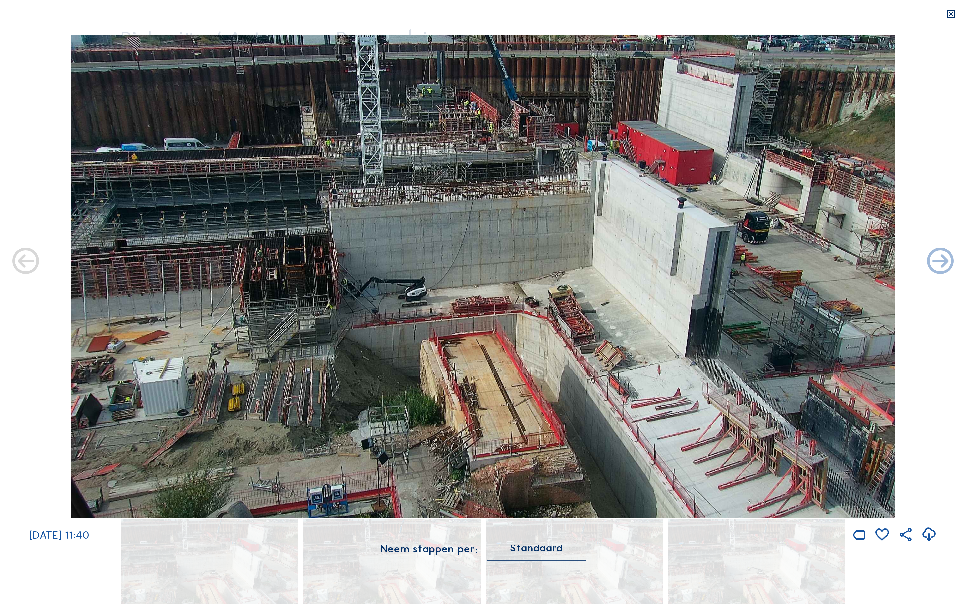
click at [848, 19] on icon at bounding box center [951, 14] width 11 height 11
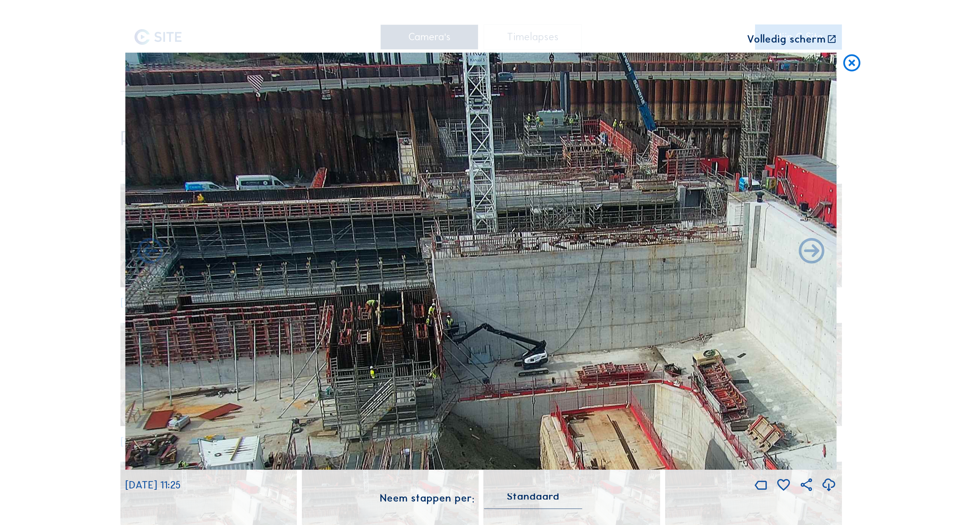
click at [848, 68] on icon at bounding box center [852, 63] width 20 height 21
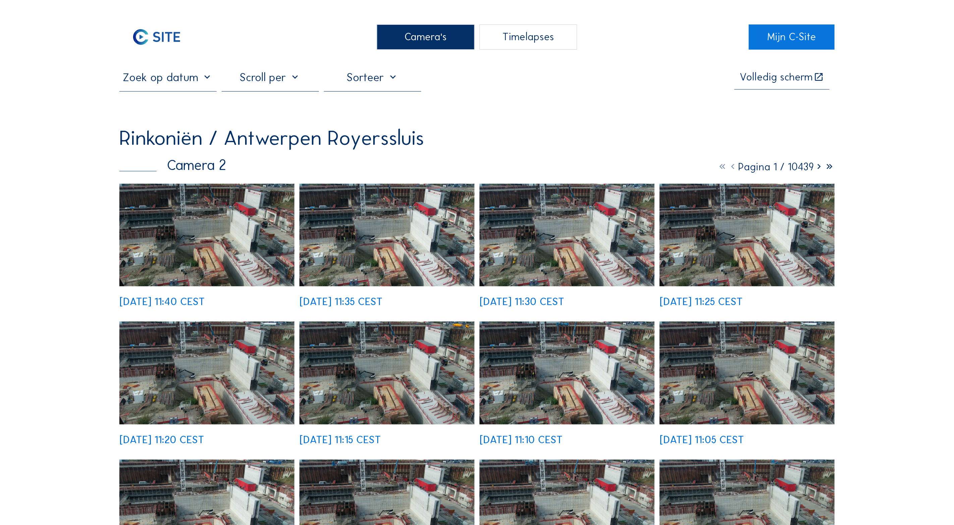
click at [426, 37] on div "Camera's" at bounding box center [425, 36] width 97 height 25
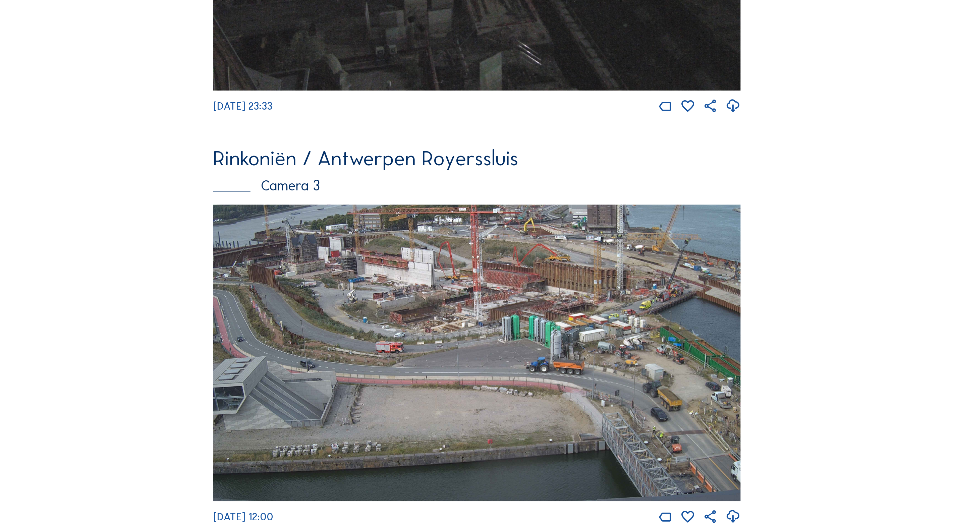
scroll to position [1221, 0]
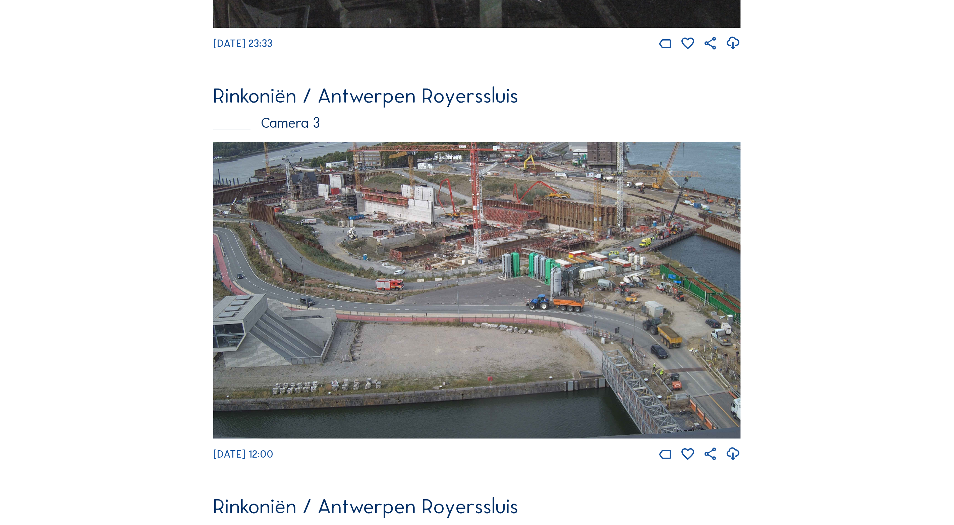
click at [598, 323] on img at bounding box center [477, 290] width 528 height 297
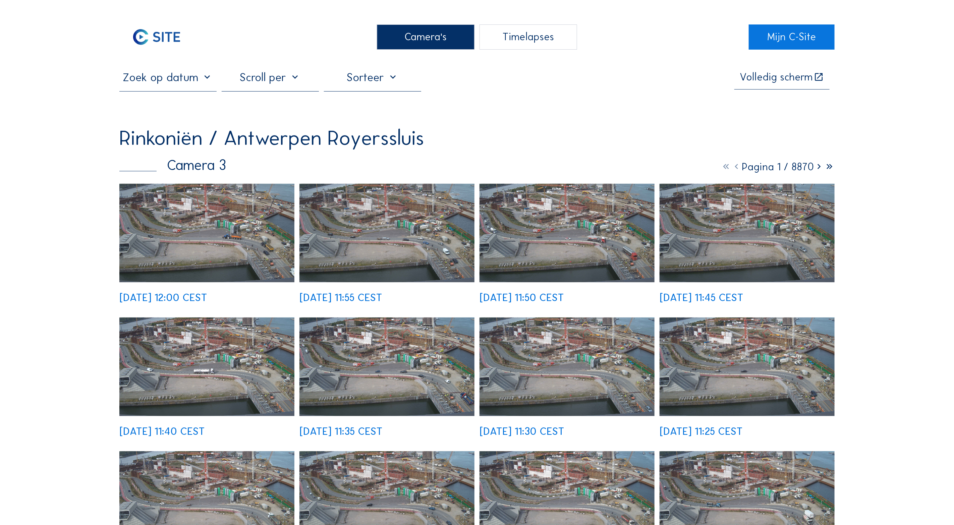
click at [228, 244] on img at bounding box center [206, 233] width 175 height 99
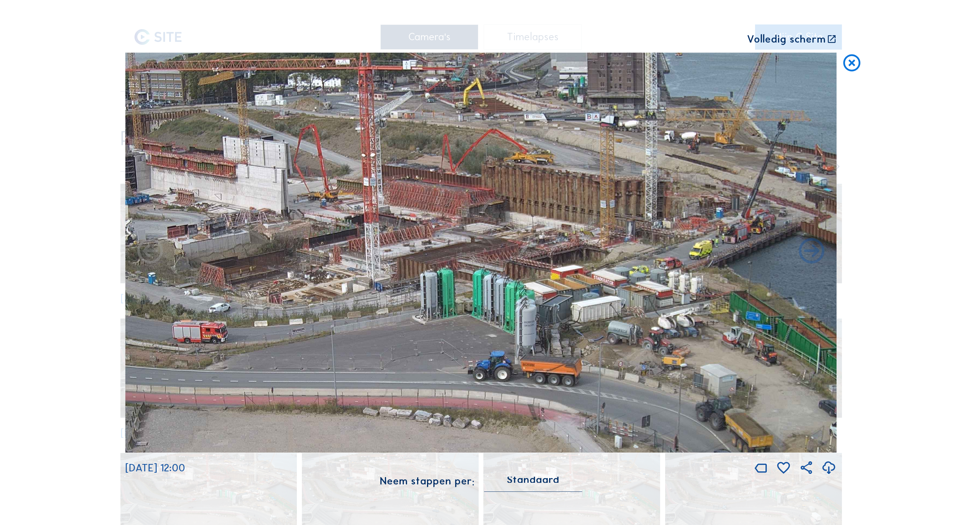
drag, startPoint x: 673, startPoint y: 157, endPoint x: 642, endPoint y: 279, distance: 125.9
click at [642, 279] on img at bounding box center [480, 253] width 711 height 400
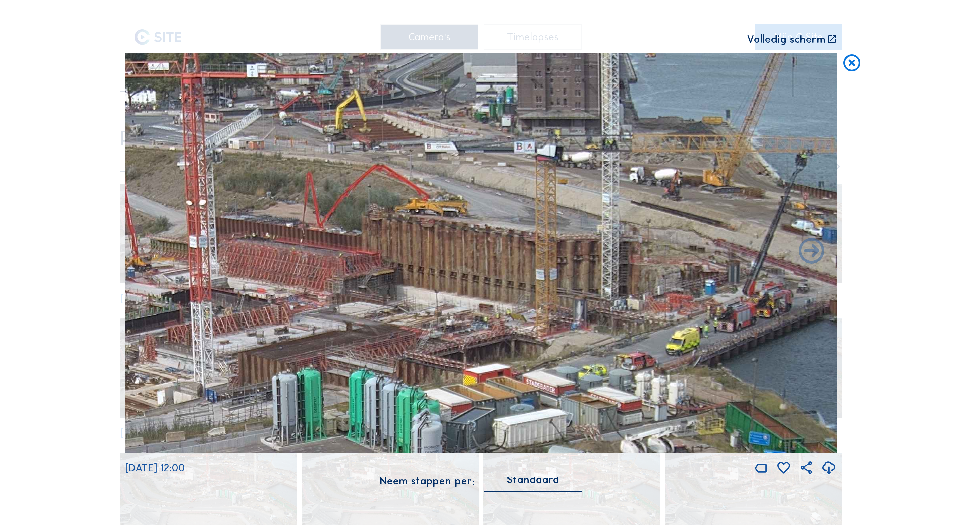
drag, startPoint x: 609, startPoint y: 134, endPoint x: 593, endPoint y: 213, distance: 80.1
click at [593, 216] on img at bounding box center [480, 253] width 711 height 400
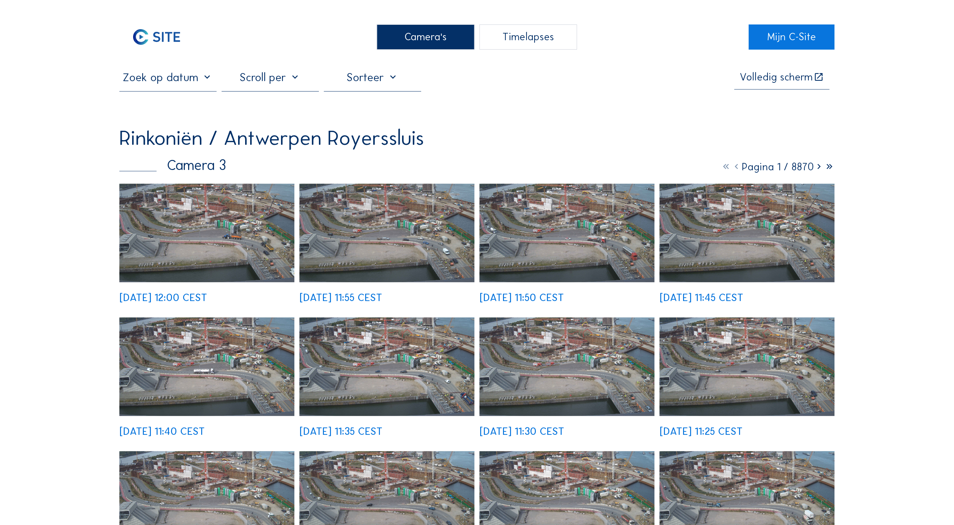
click at [211, 243] on img at bounding box center [206, 233] width 175 height 99
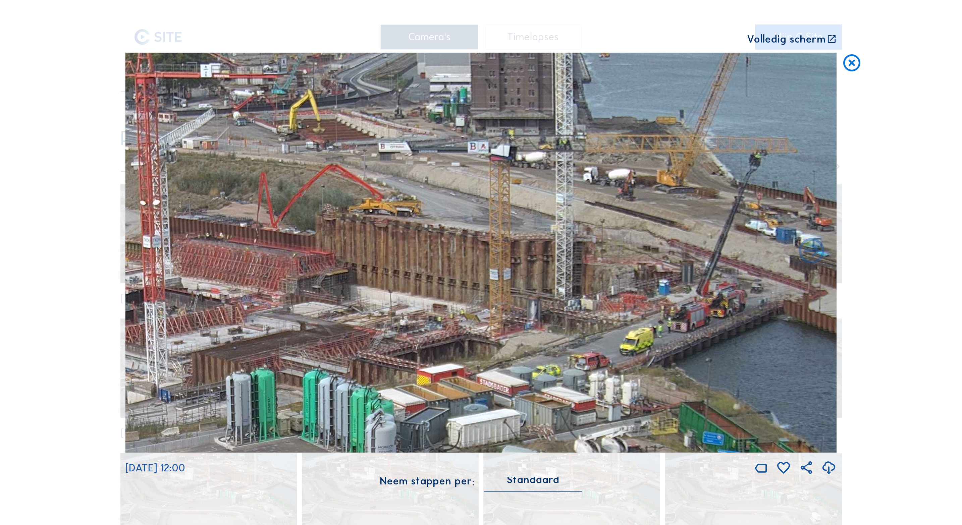
drag, startPoint x: 653, startPoint y: 117, endPoint x: 540, endPoint y: 233, distance: 162.2
click at [540, 233] on img at bounding box center [480, 253] width 711 height 400
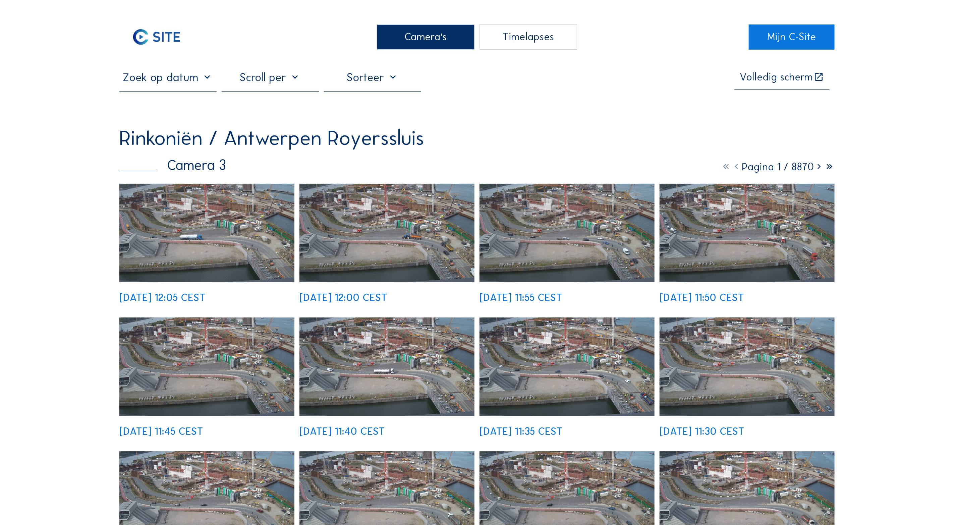
click at [216, 231] on img at bounding box center [206, 233] width 175 height 99
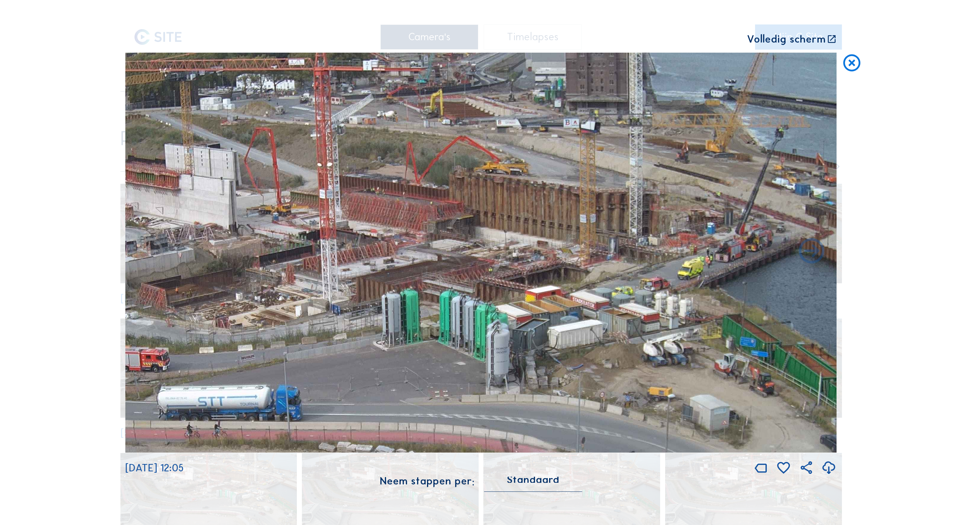
drag, startPoint x: 665, startPoint y: 109, endPoint x: 632, endPoint y: 218, distance: 114.3
click at [632, 218] on img at bounding box center [480, 253] width 711 height 400
click at [832, 38] on icon at bounding box center [831, 39] width 10 height 11
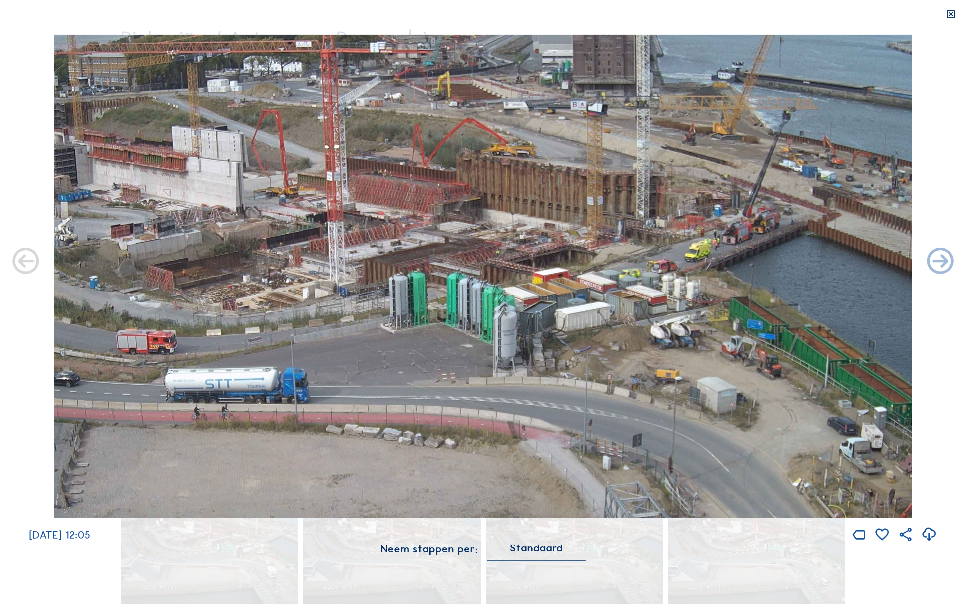
drag, startPoint x: 629, startPoint y: 136, endPoint x: 598, endPoint y: 189, distance: 61.0
click at [598, 189] on img at bounding box center [483, 276] width 859 height 483
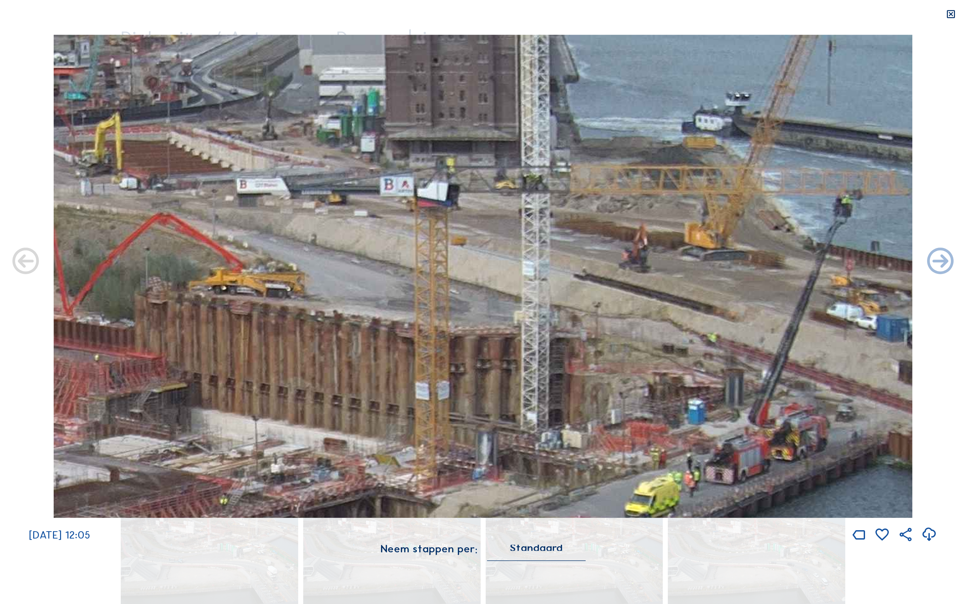
drag, startPoint x: 623, startPoint y: 111, endPoint x: 501, endPoint y: 275, distance: 204.5
click at [501, 275] on img at bounding box center [483, 276] width 859 height 483
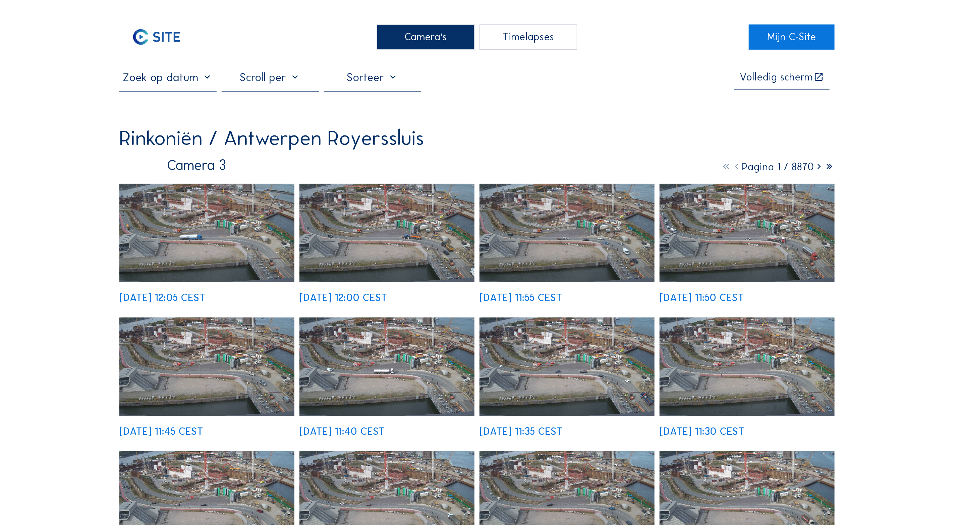
click at [223, 244] on img at bounding box center [206, 233] width 175 height 99
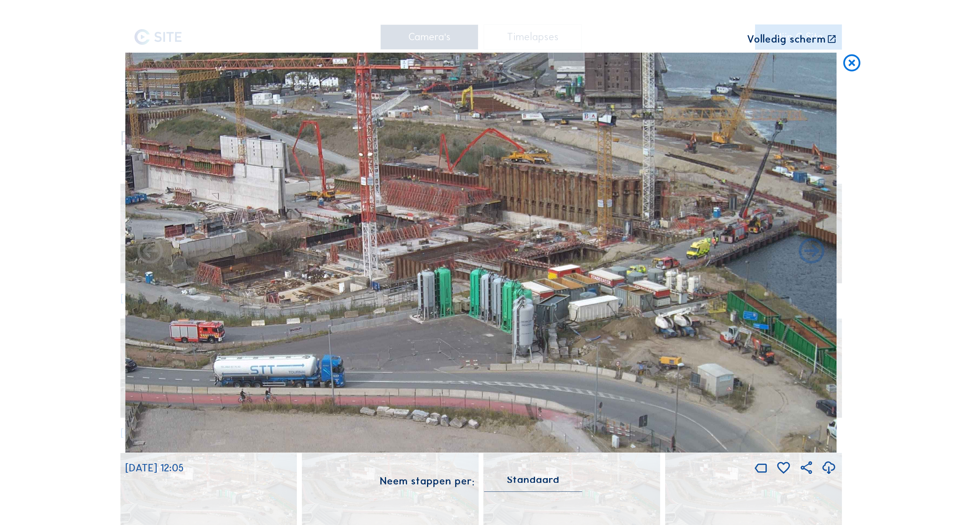
drag, startPoint x: 659, startPoint y: 127, endPoint x: 617, endPoint y: 222, distance: 103.6
click at [619, 237] on img at bounding box center [480, 253] width 711 height 400
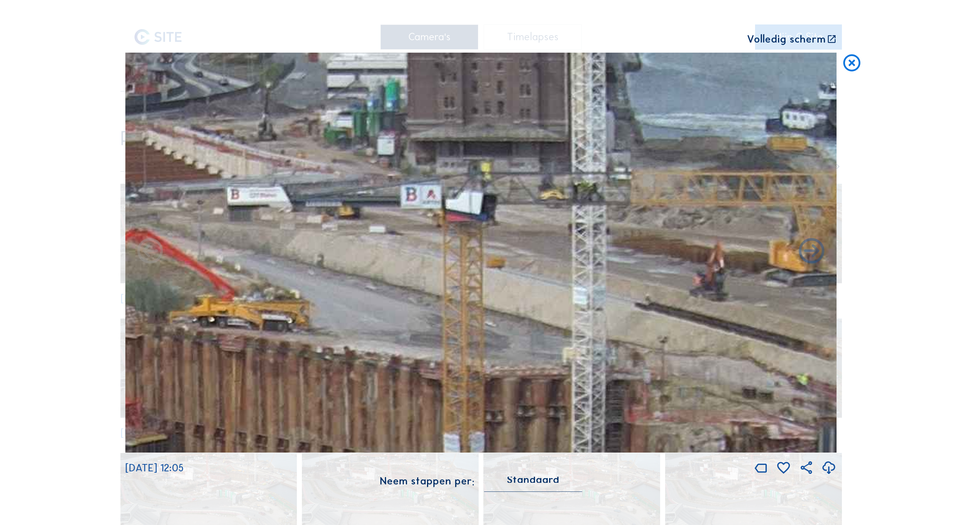
drag, startPoint x: 631, startPoint y: 137, endPoint x: 569, endPoint y: 233, distance: 114.7
click at [569, 233] on img at bounding box center [480, 253] width 711 height 400
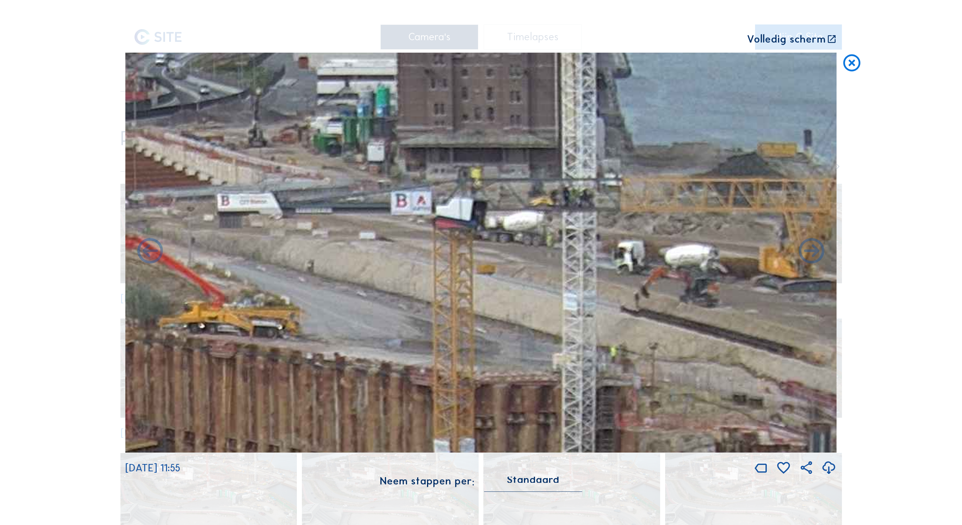
click at [852, 65] on icon at bounding box center [852, 63] width 20 height 21
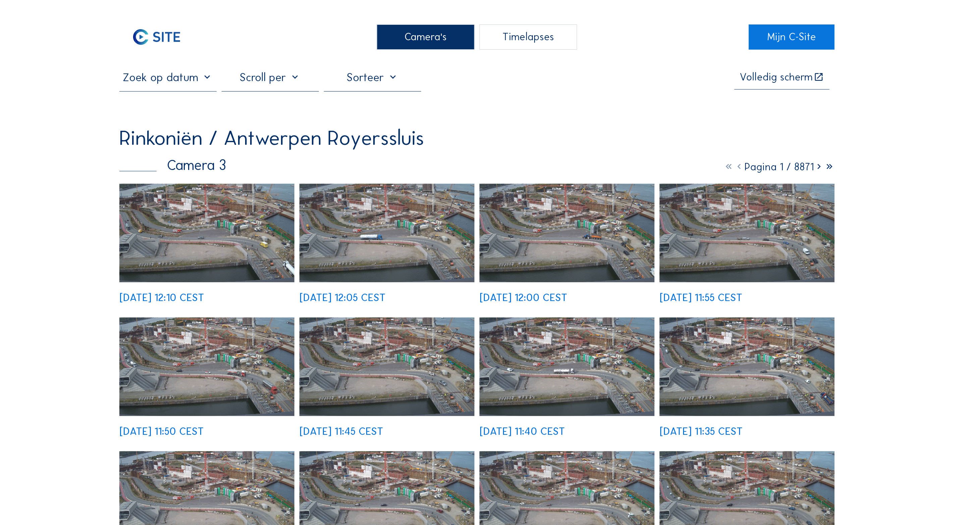
click at [212, 219] on img at bounding box center [206, 233] width 175 height 99
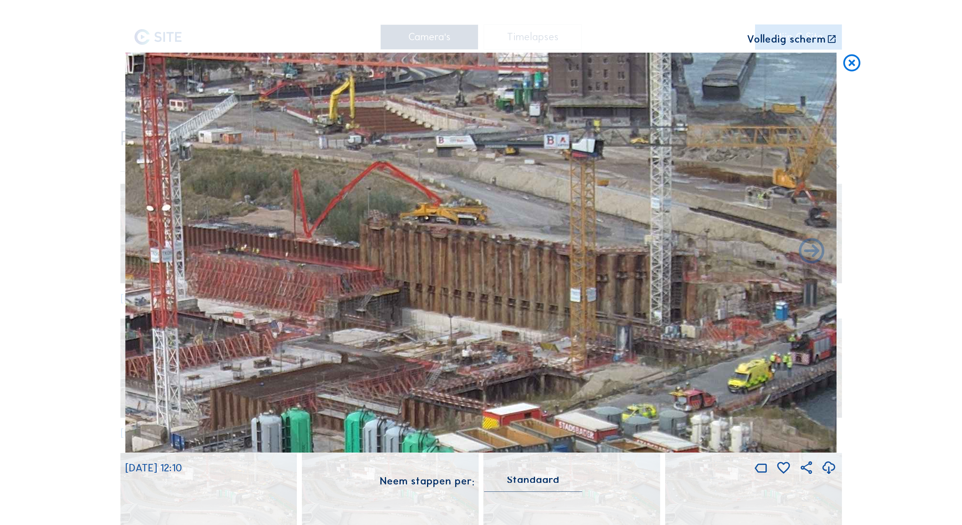
drag, startPoint x: 670, startPoint y: 75, endPoint x: 558, endPoint y: 225, distance: 187.7
click at [559, 225] on img at bounding box center [480, 253] width 711 height 400
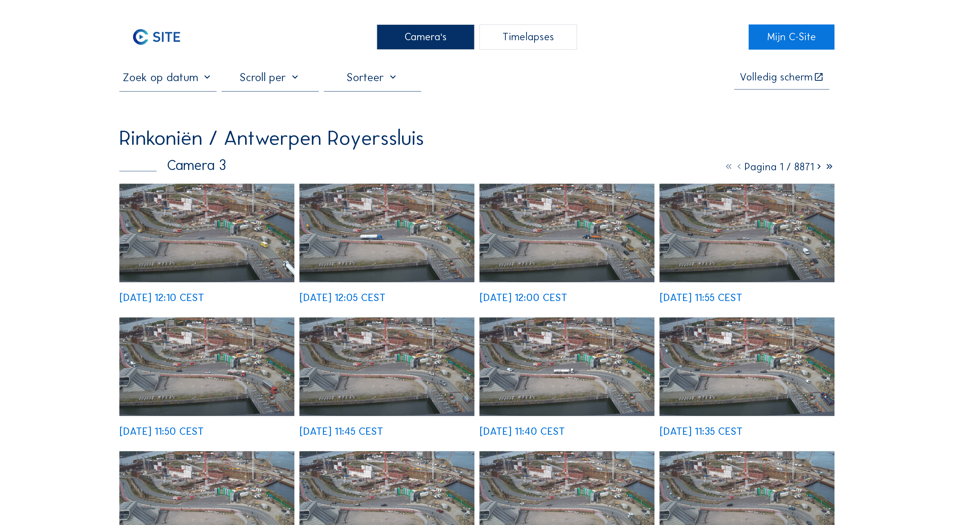
click at [224, 240] on img at bounding box center [206, 233] width 175 height 99
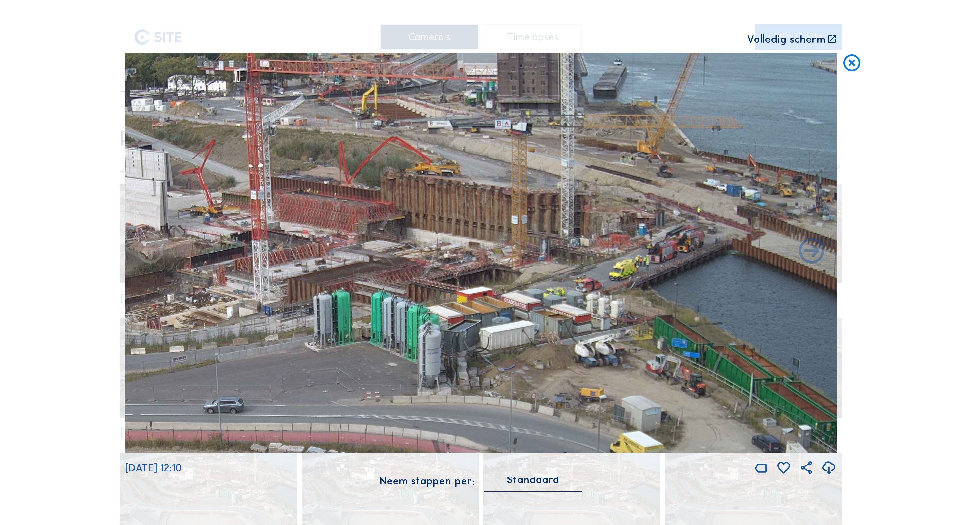
drag, startPoint x: 657, startPoint y: 149, endPoint x: 553, endPoint y: 325, distance: 204.0
click at [548, 346] on img at bounding box center [480, 253] width 711 height 400
drag, startPoint x: 650, startPoint y: 221, endPoint x: 558, endPoint y: 222, distance: 92.2
click at [558, 222] on img at bounding box center [480, 253] width 711 height 400
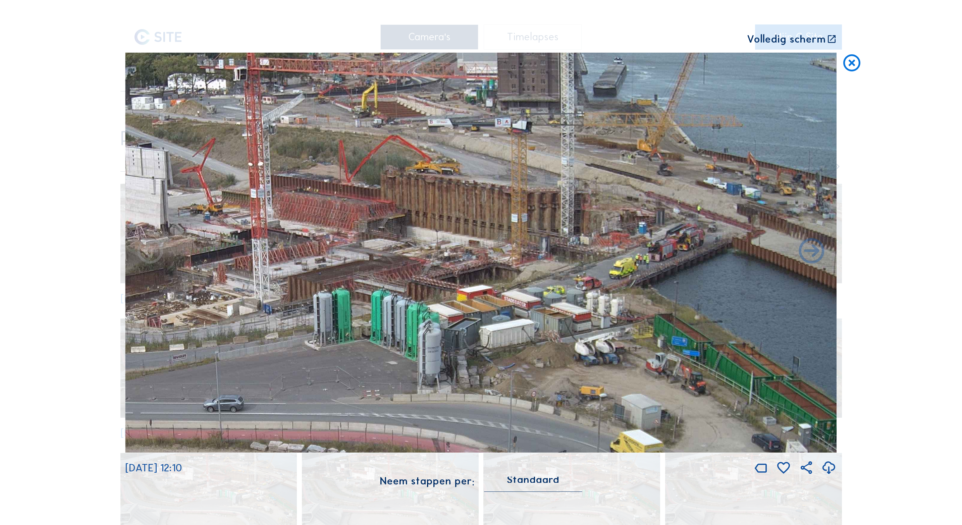
drag, startPoint x: 656, startPoint y: 157, endPoint x: 623, endPoint y: 159, distance: 33.6
click at [623, 157] on img at bounding box center [480, 253] width 711 height 400
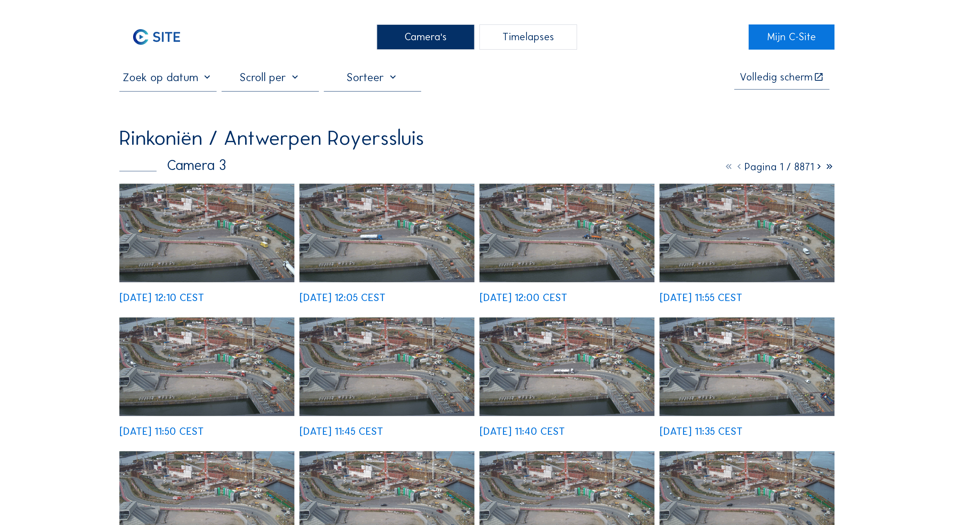
click at [193, 226] on img at bounding box center [206, 233] width 175 height 99
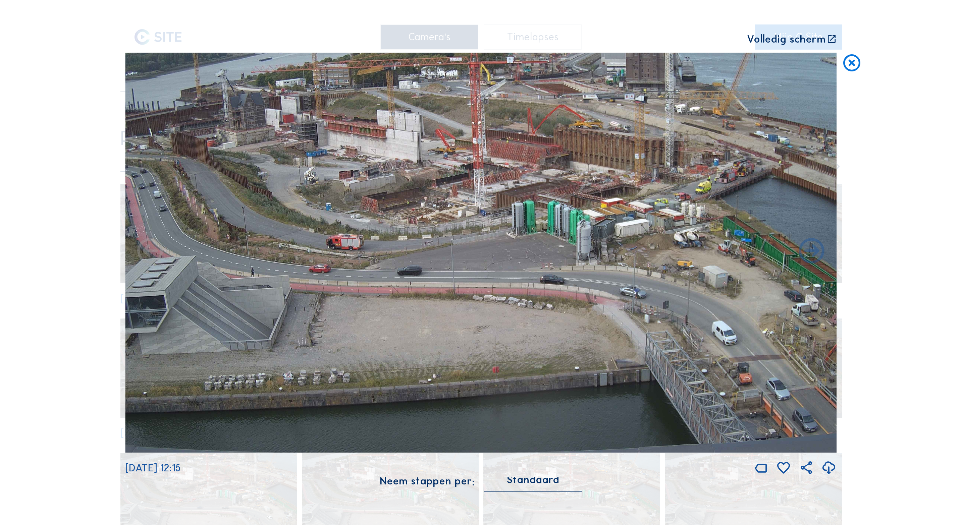
click at [470, 226] on img at bounding box center [480, 253] width 711 height 400
click at [833, 39] on icon at bounding box center [831, 39] width 10 height 11
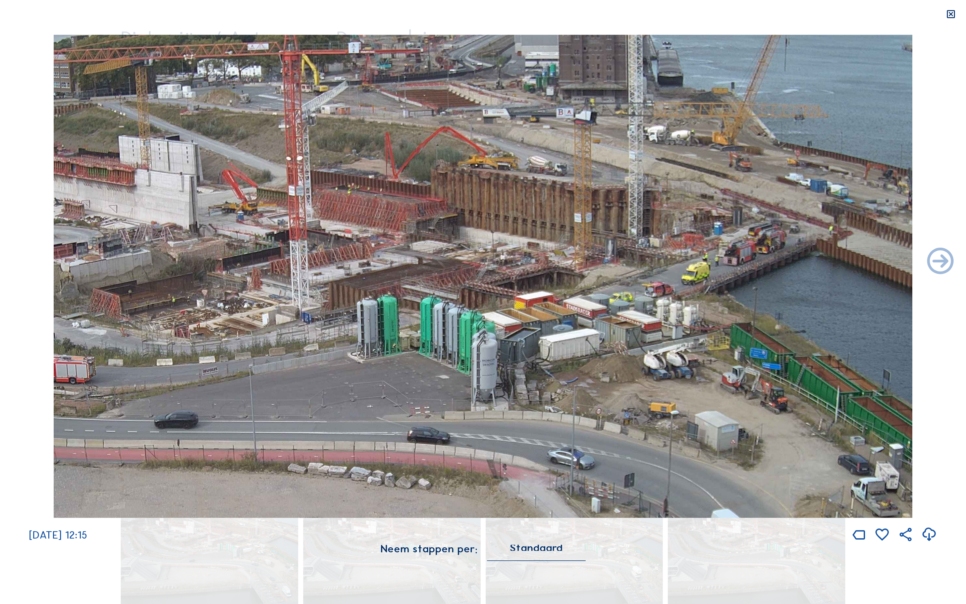
drag, startPoint x: 704, startPoint y: 173, endPoint x: 613, endPoint y: 220, distance: 102.5
click at [613, 220] on img at bounding box center [483, 276] width 859 height 483
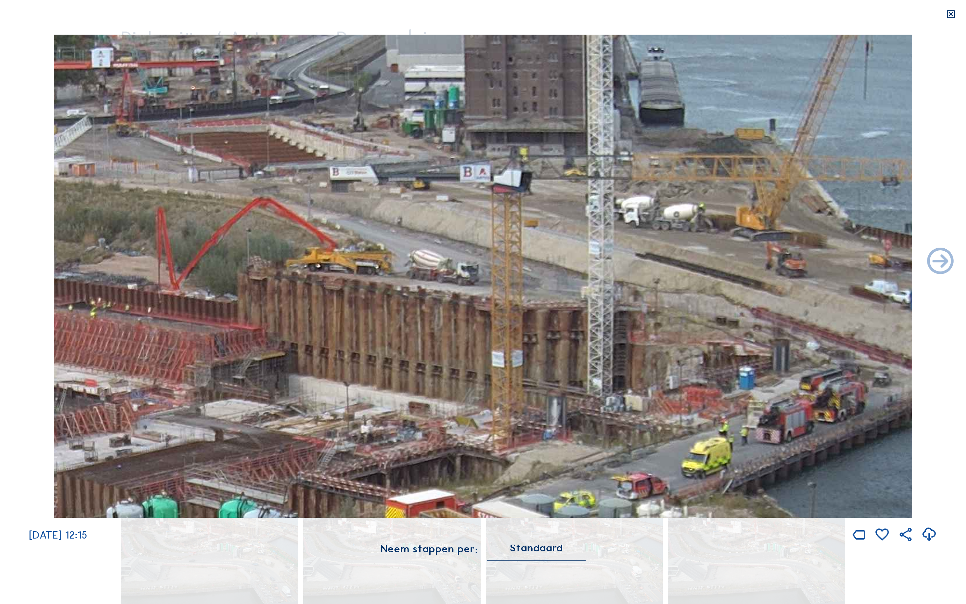
drag, startPoint x: 648, startPoint y: 171, endPoint x: 653, endPoint y: 275, distance: 104.1
click at [653, 275] on img at bounding box center [483, 276] width 859 height 483
